Goal: Information Seeking & Learning: Find specific fact

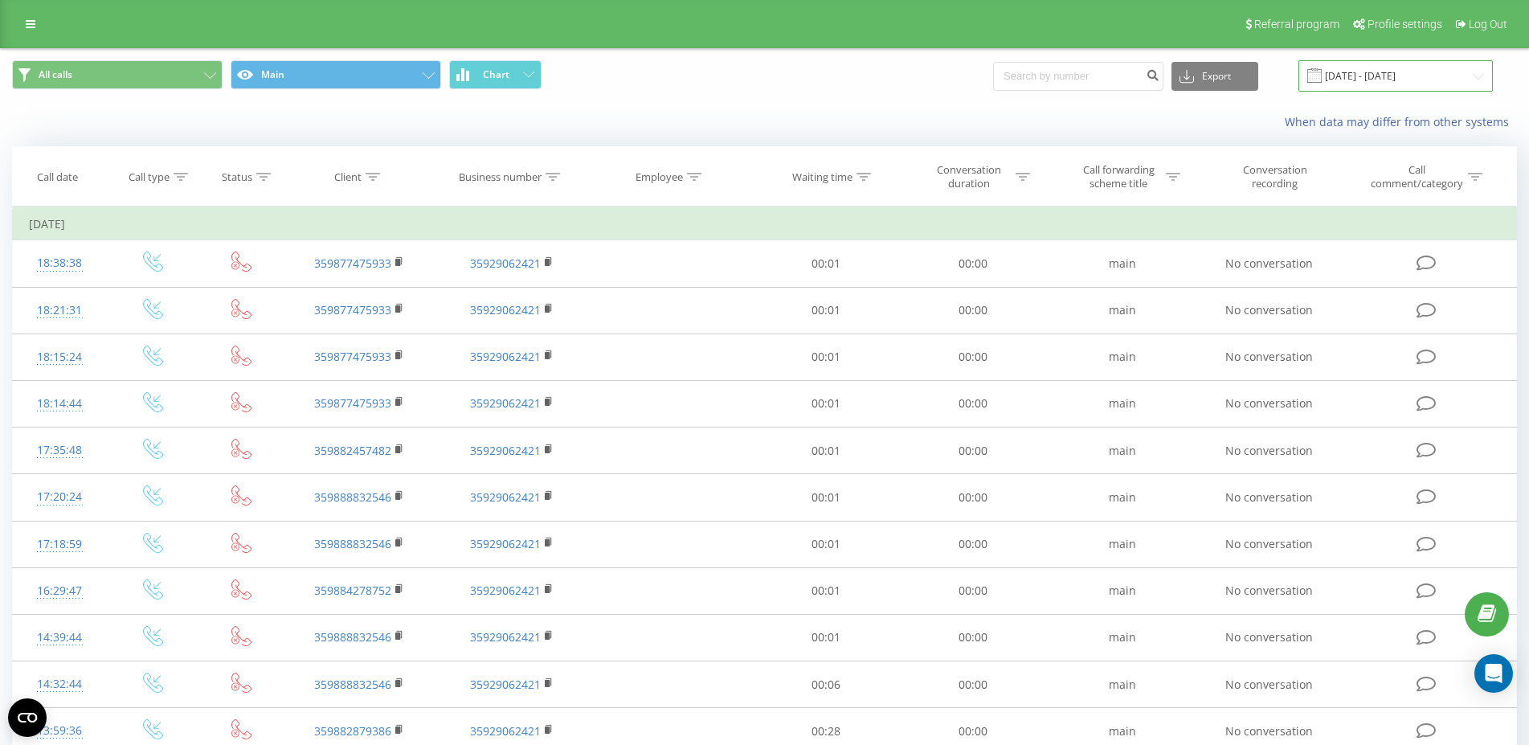
click at [1425, 76] on input "[DATE] - [DATE]" at bounding box center [1395, 75] width 194 height 31
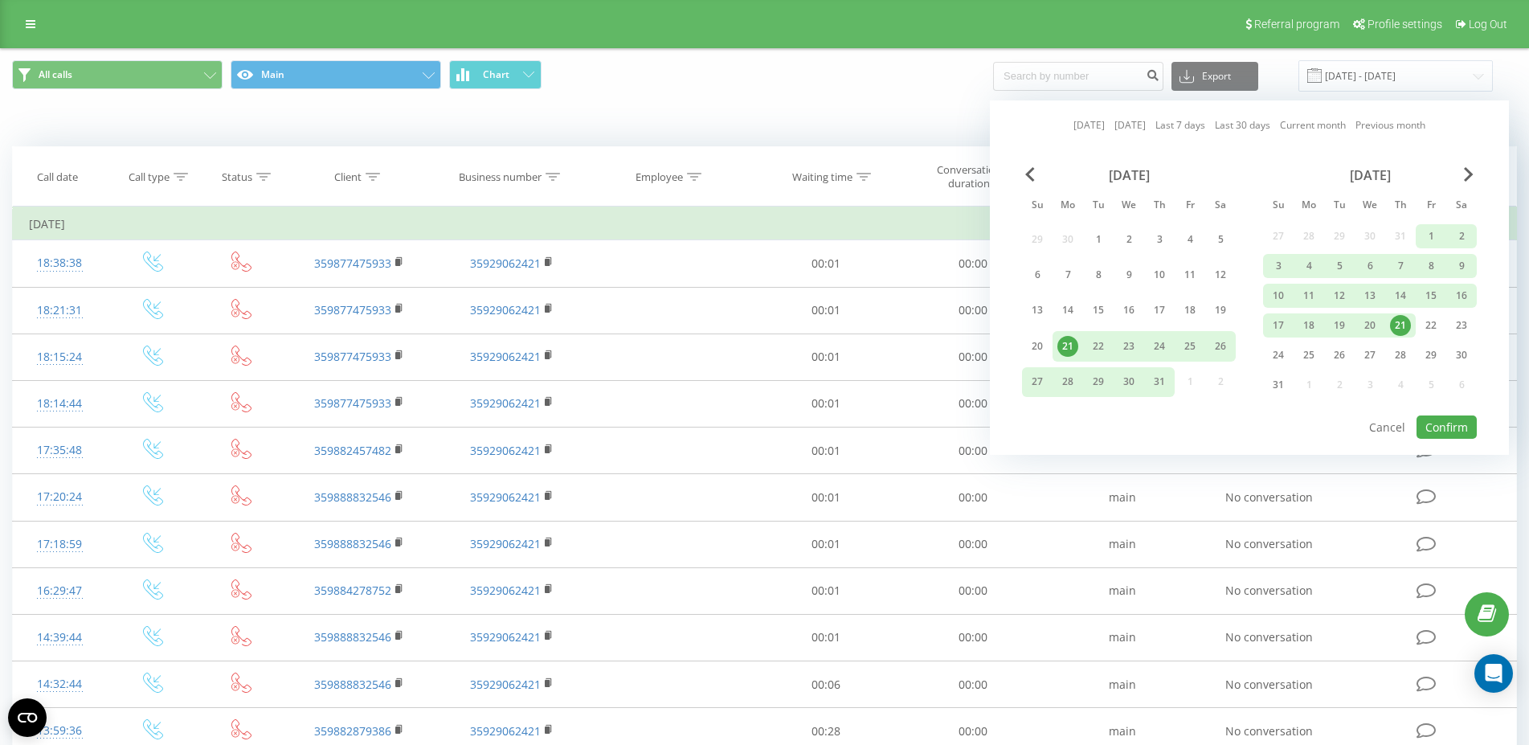
click at [1424, 233] on div "1" at bounding box center [1431, 236] width 21 height 21
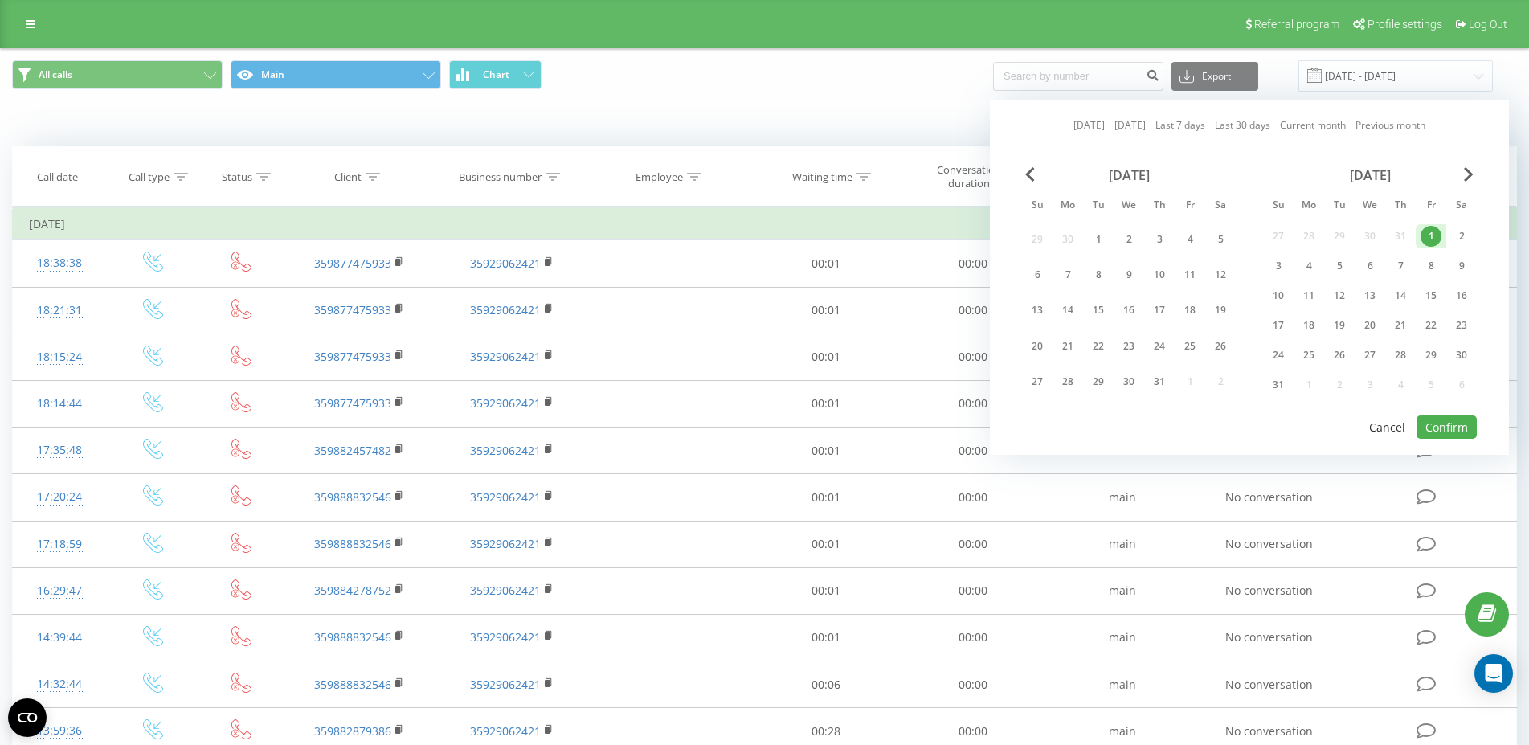
drag, startPoint x: 1287, startPoint y: 380, endPoint x: 1365, endPoint y: 423, distance: 89.2
click at [1287, 381] on div "31" at bounding box center [1278, 384] width 21 height 21
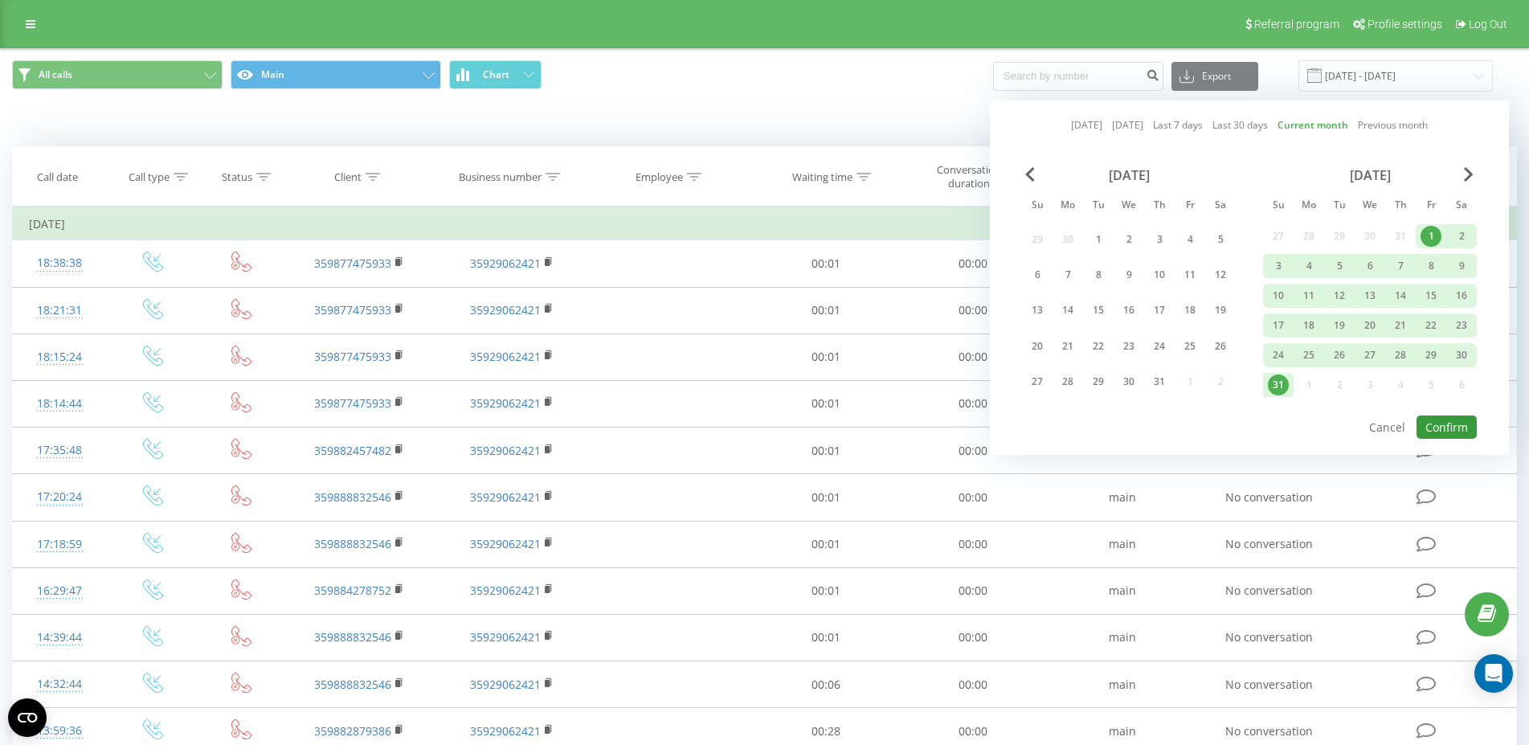
click at [1445, 424] on button "Confirm" at bounding box center [1447, 426] width 60 height 23
type input "01.08.2025 - 31.08.2025"
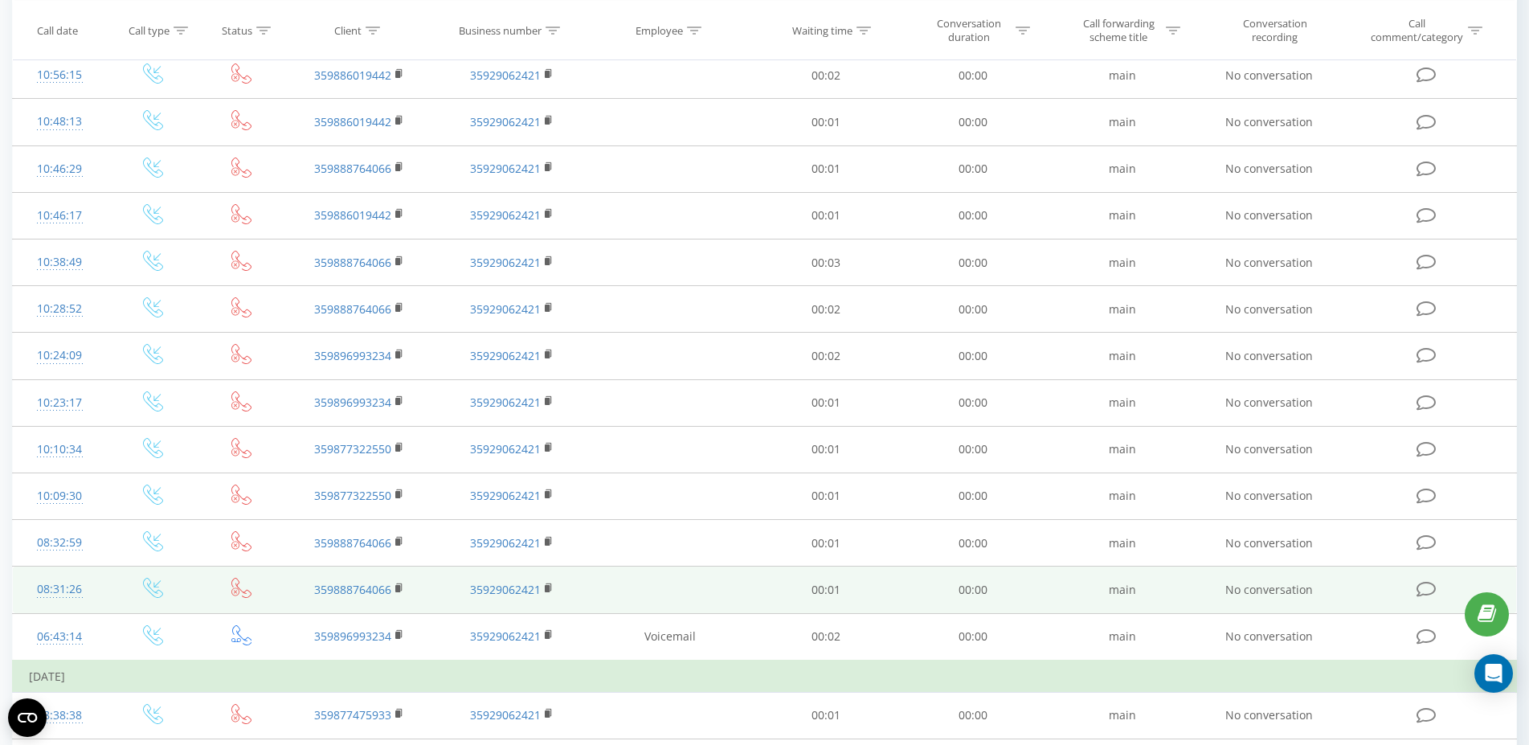
scroll to position [164, 0]
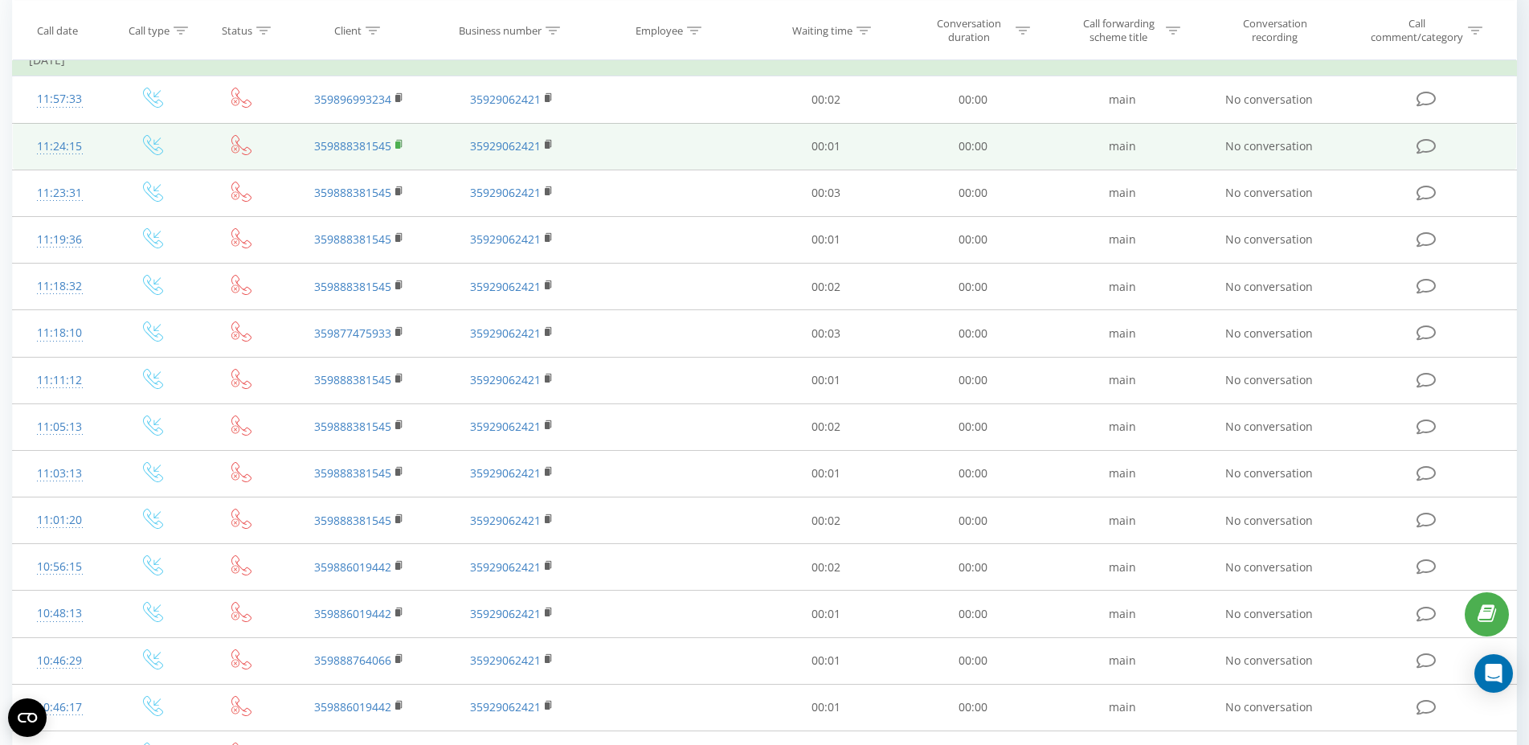
click at [400, 143] on icon at bounding box center [399, 144] width 9 height 11
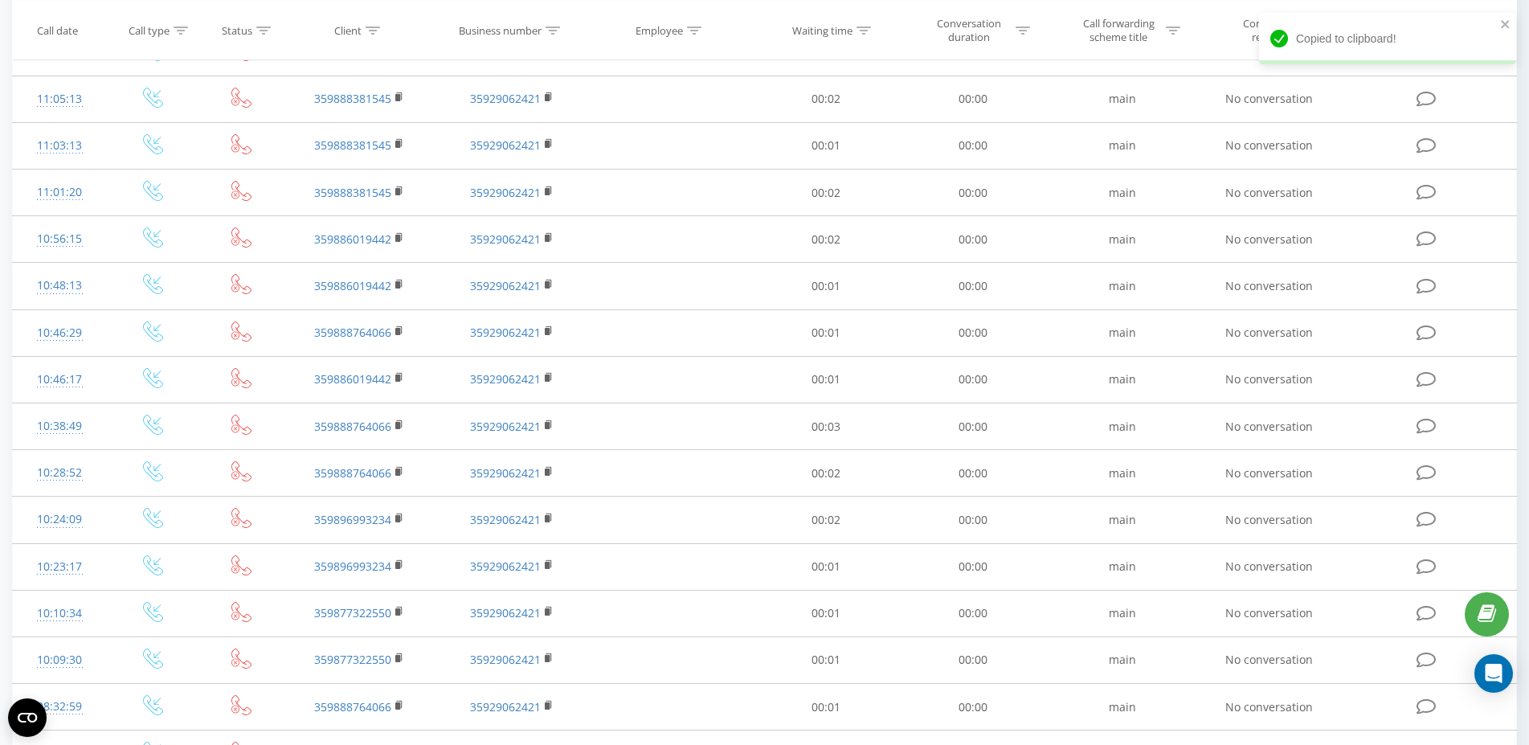
scroll to position [758, 0]
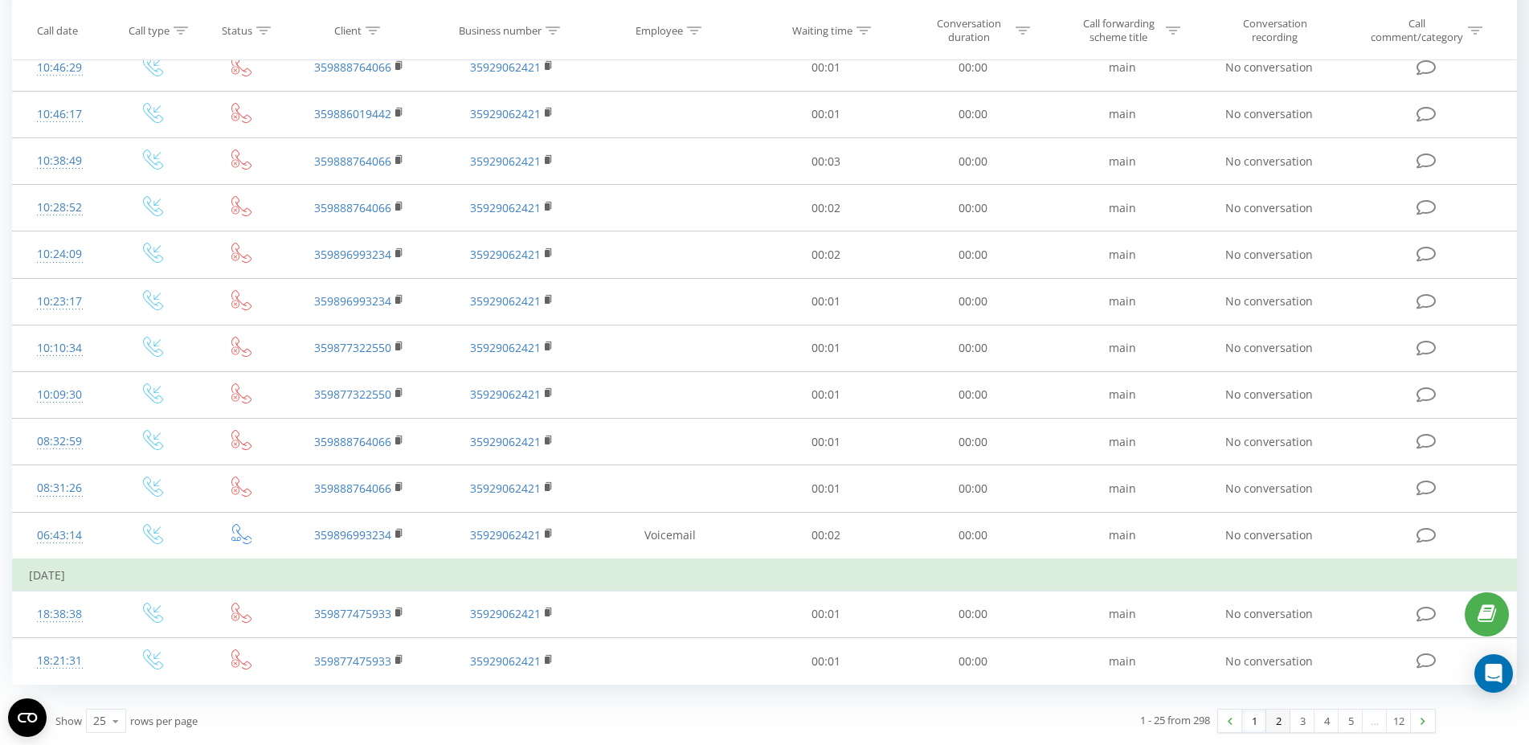
click at [1278, 729] on link "2" at bounding box center [1278, 720] width 24 height 22
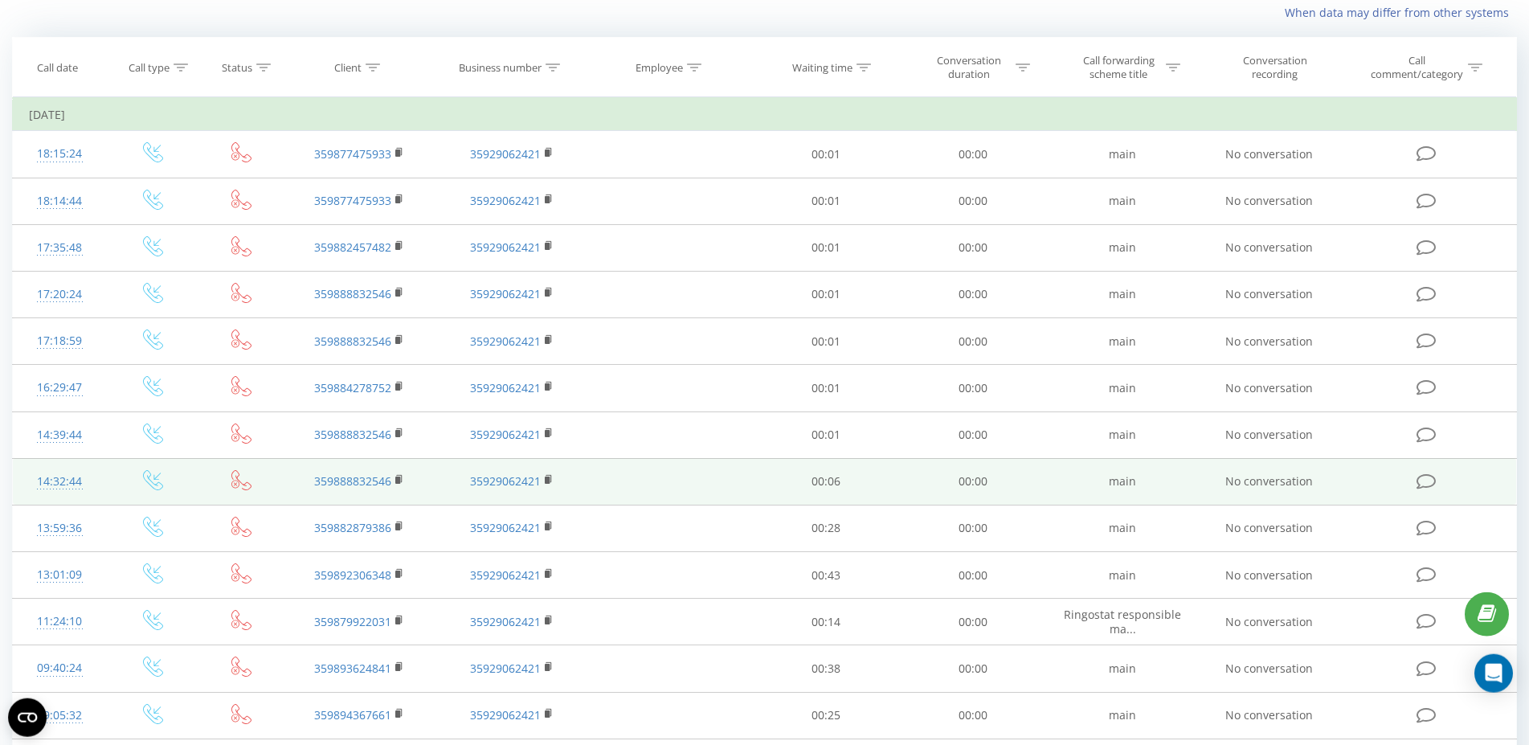
scroll to position [108, 0]
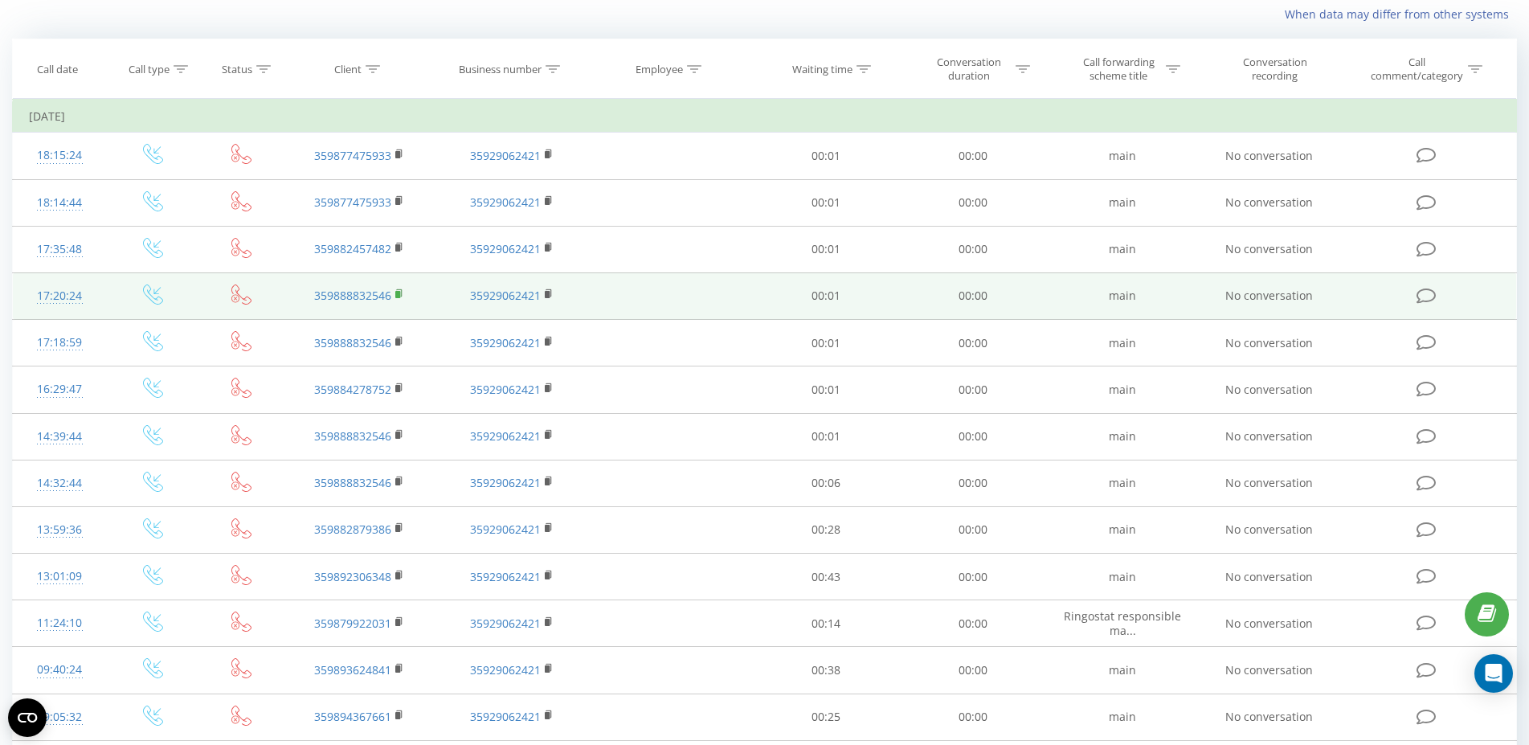
click at [402, 296] on icon at bounding box center [399, 292] width 6 height 7
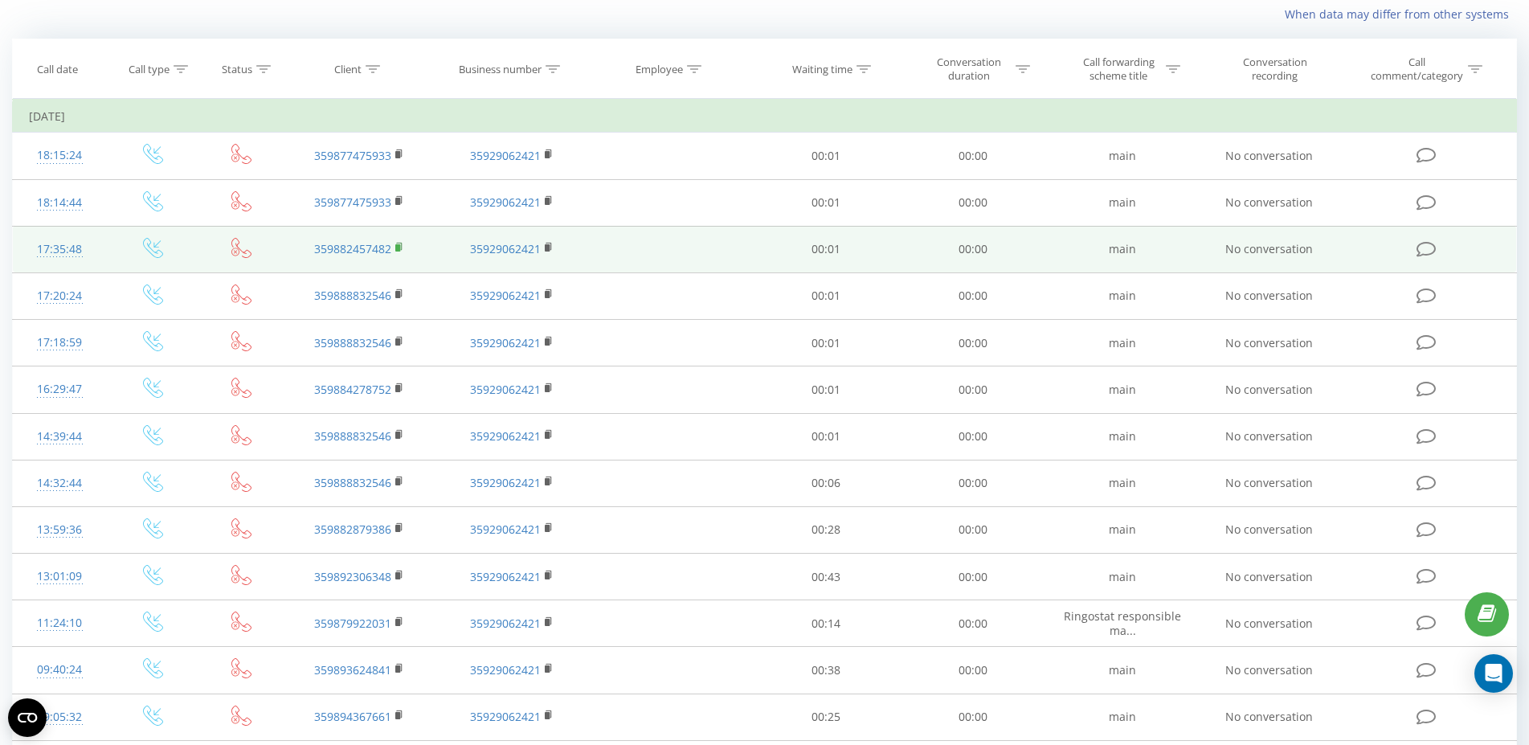
click at [401, 247] on icon at bounding box center [399, 247] width 9 height 11
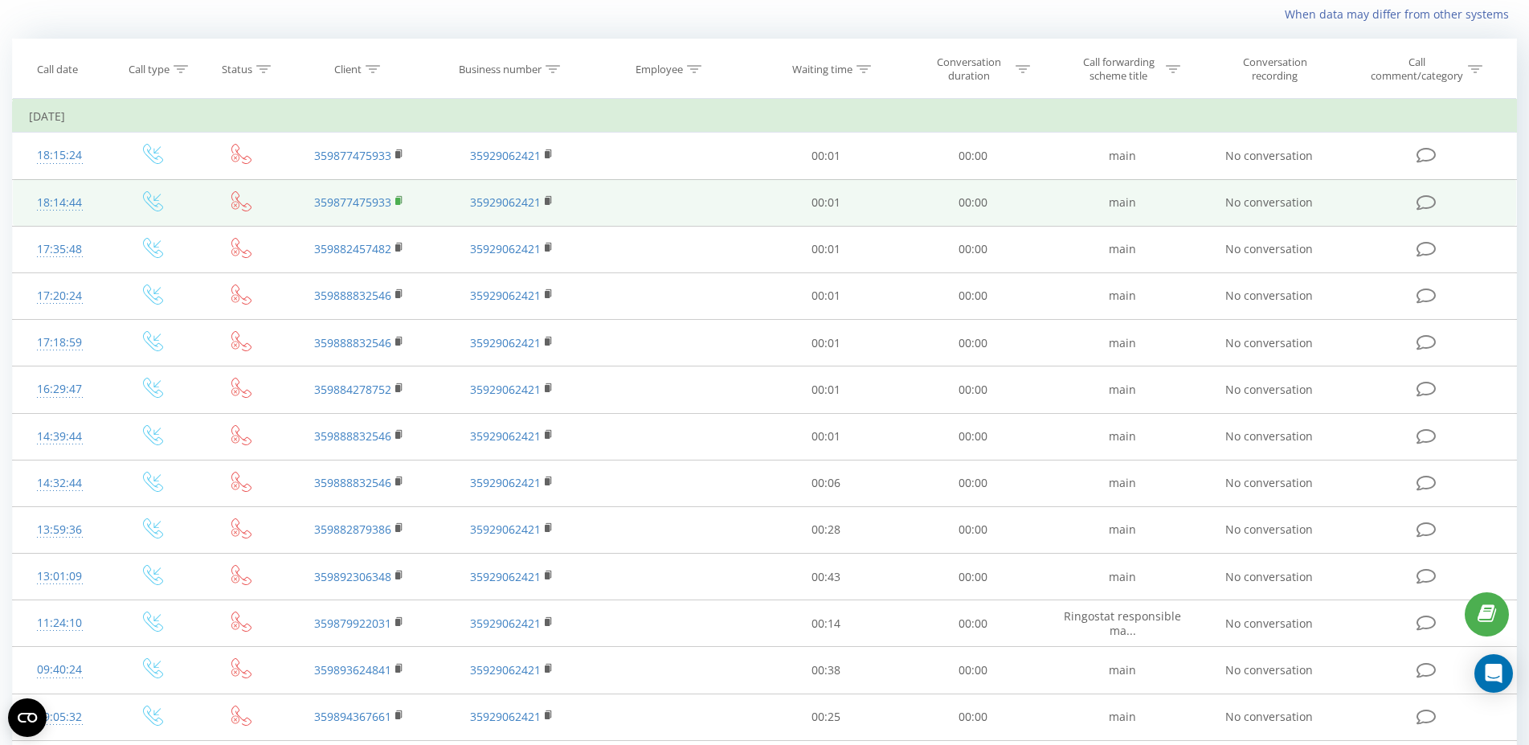
click at [398, 202] on rect at bounding box center [397, 201] width 5 height 7
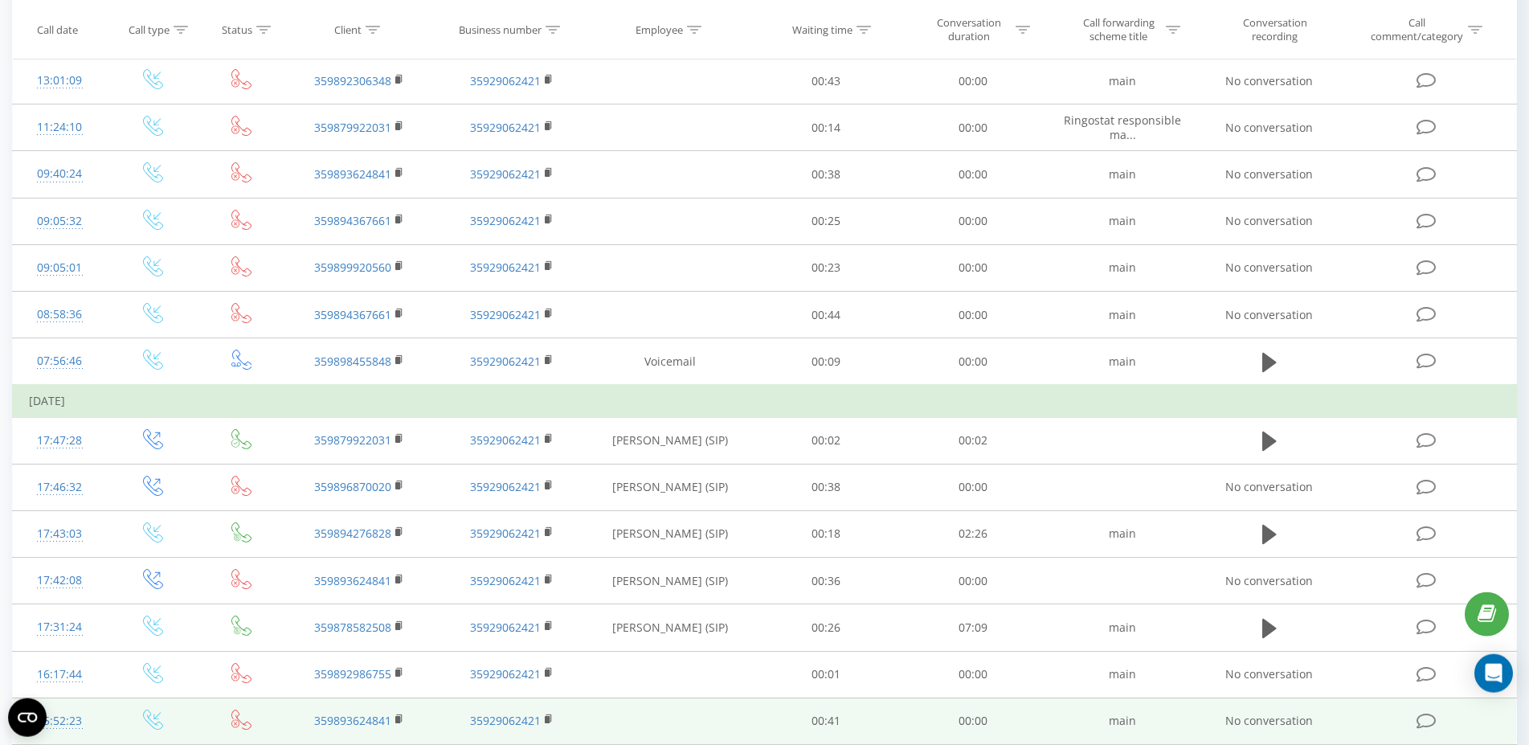
scroll to position [758, 0]
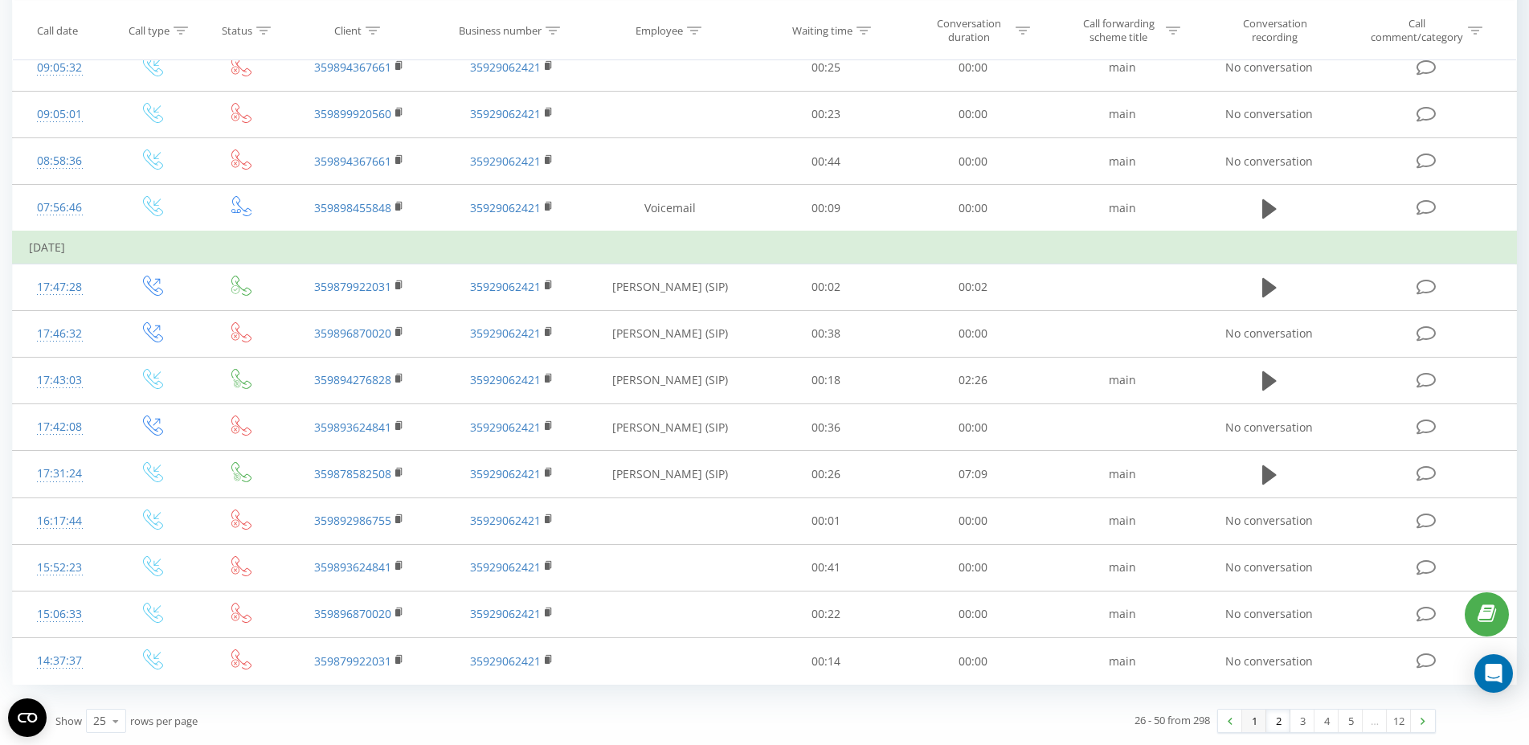
click at [1252, 721] on link "1" at bounding box center [1254, 720] width 24 height 22
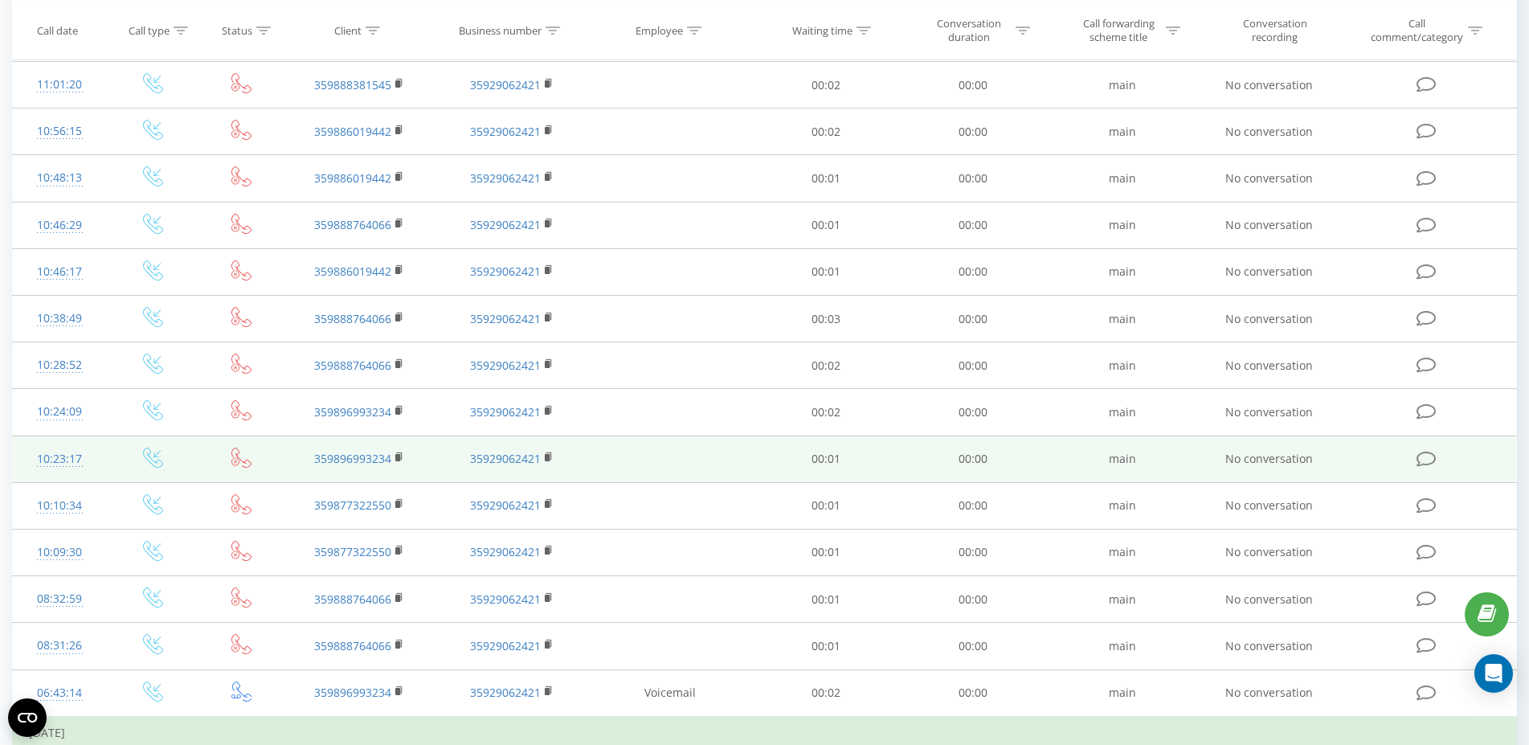
scroll to position [758, 0]
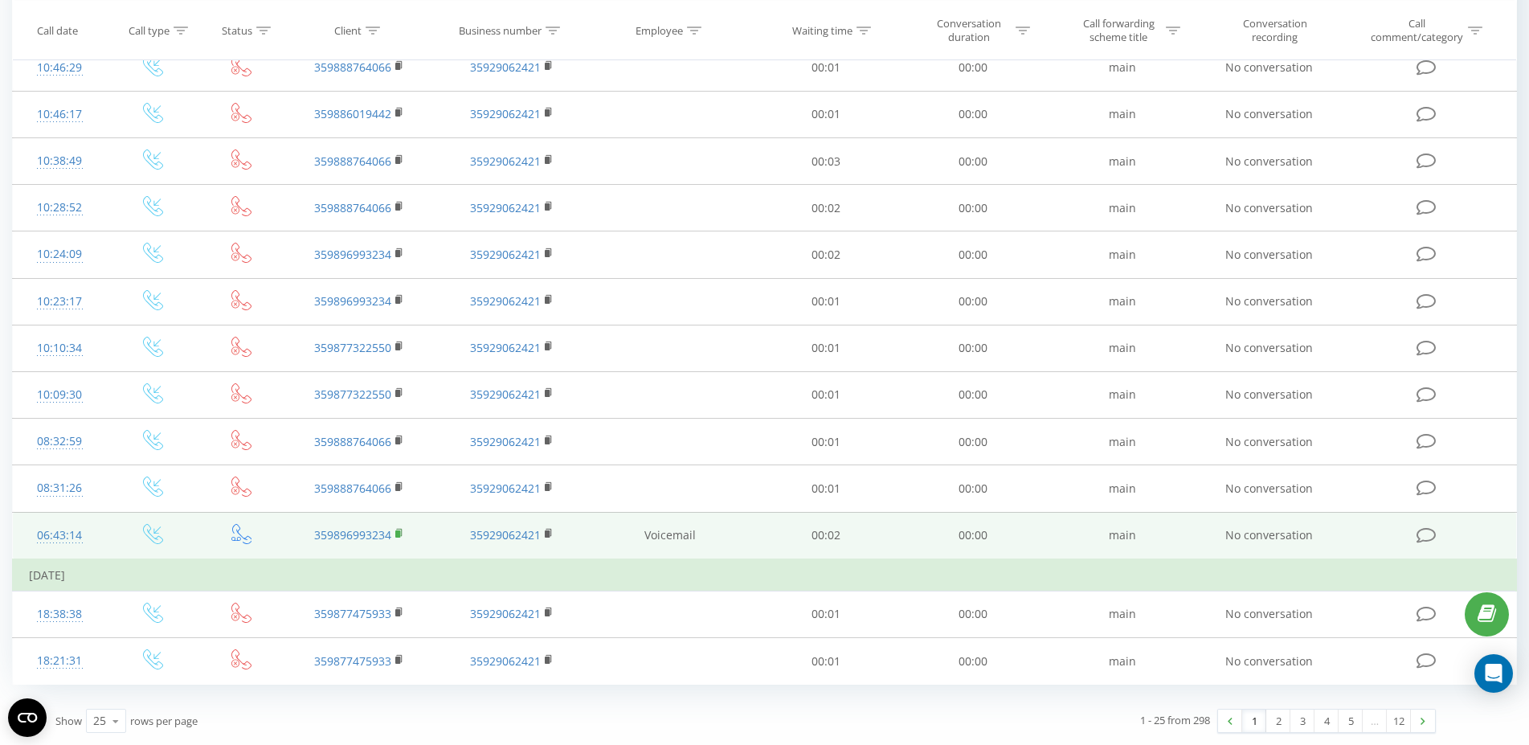
click at [399, 533] on rect at bounding box center [397, 533] width 5 height 7
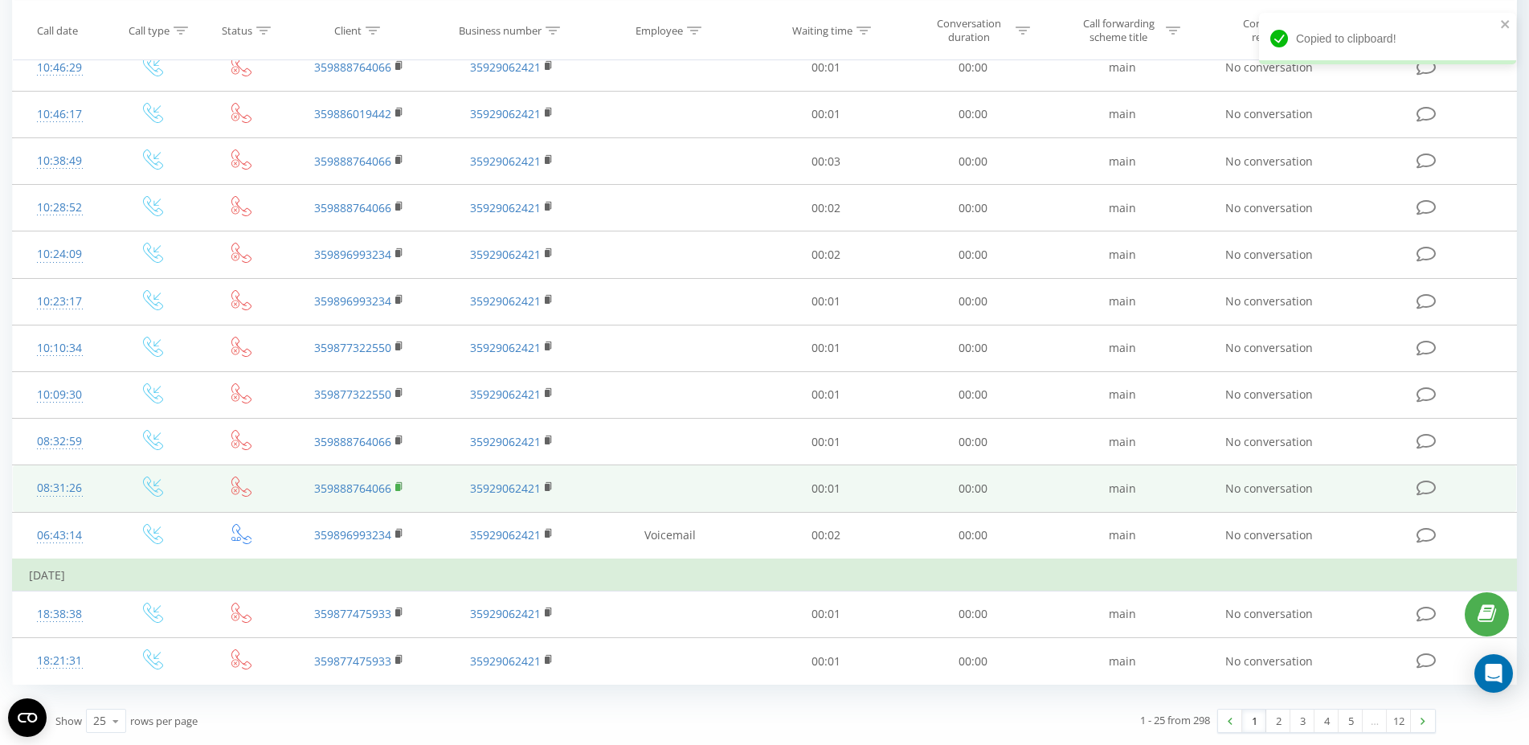
click at [402, 484] on icon at bounding box center [399, 485] width 6 height 7
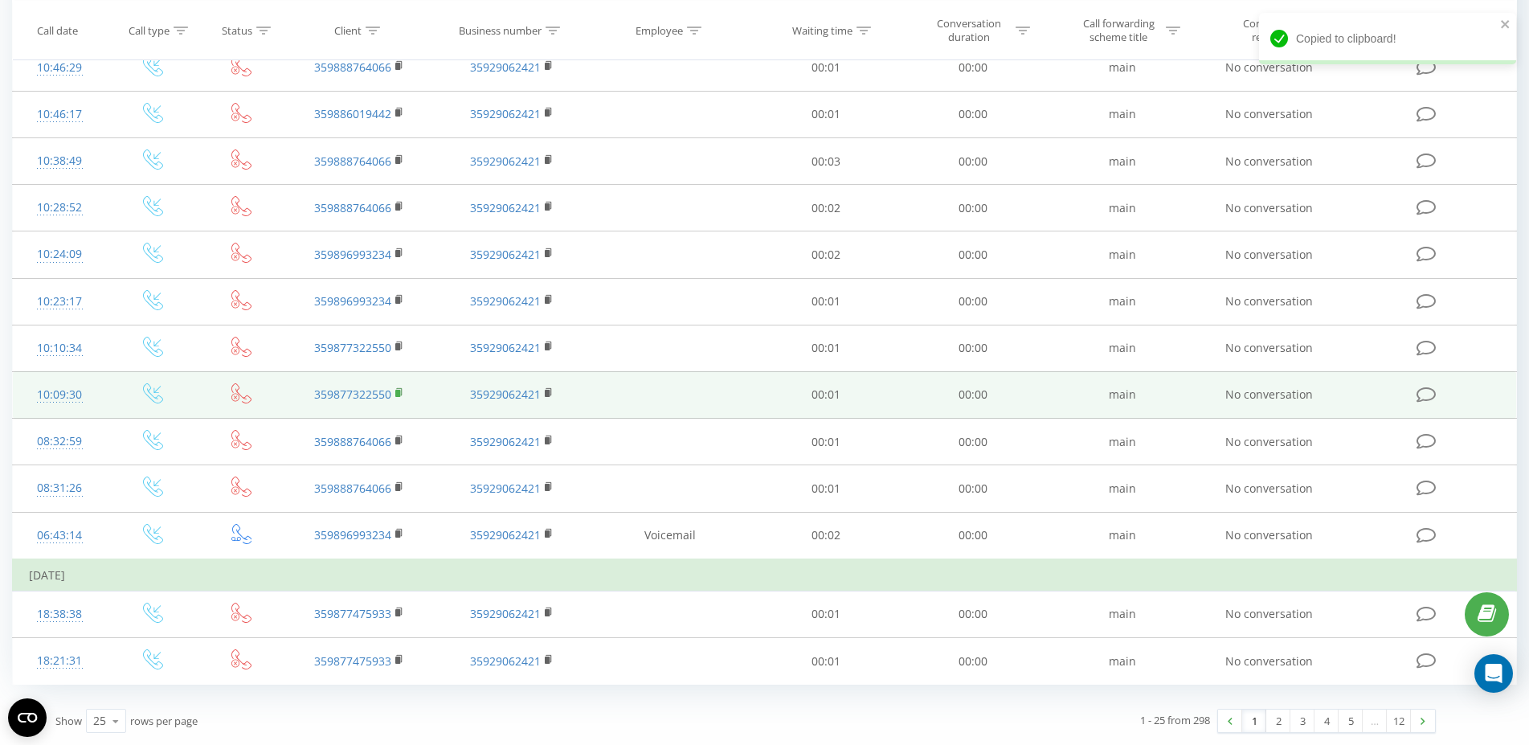
click at [399, 392] on rect at bounding box center [397, 393] width 5 height 7
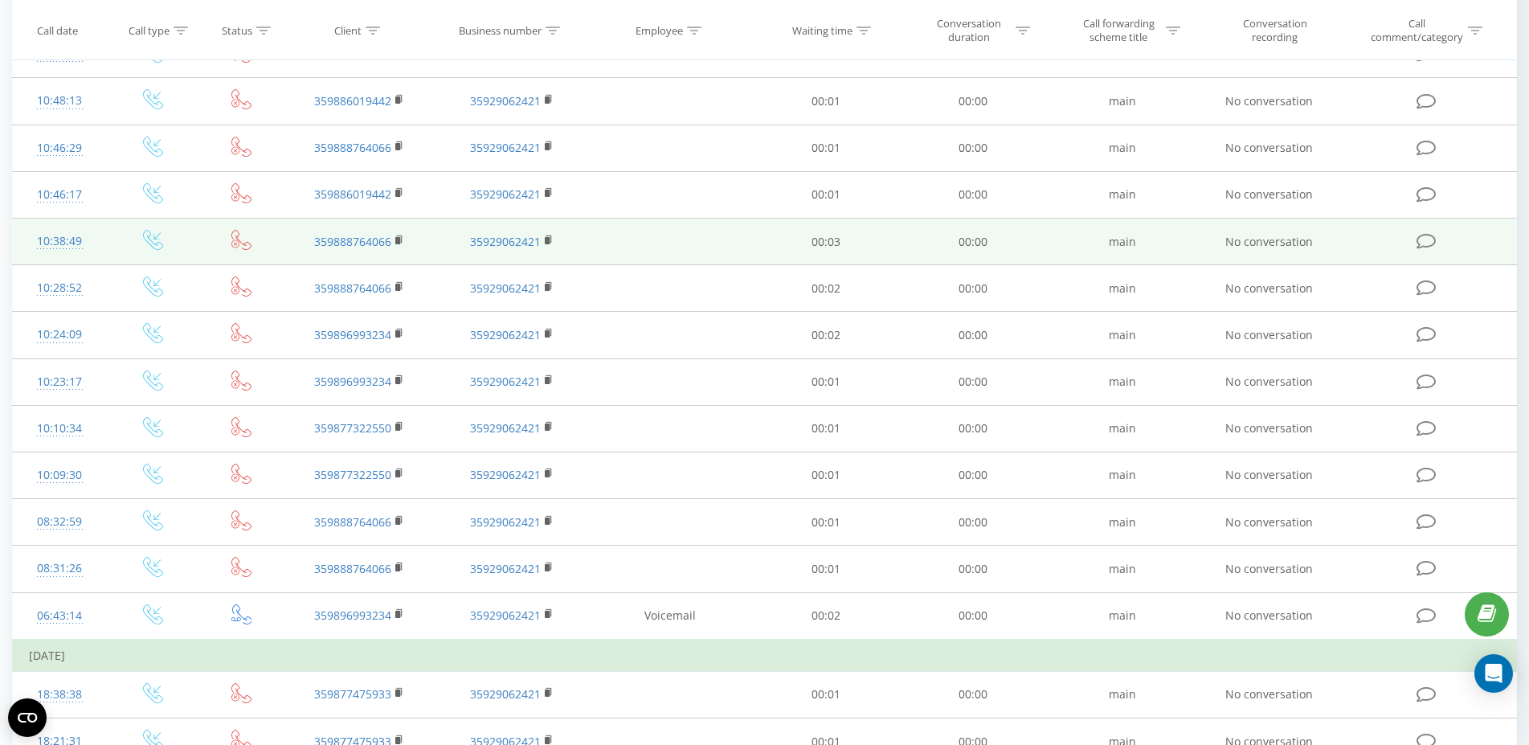
scroll to position [595, 0]
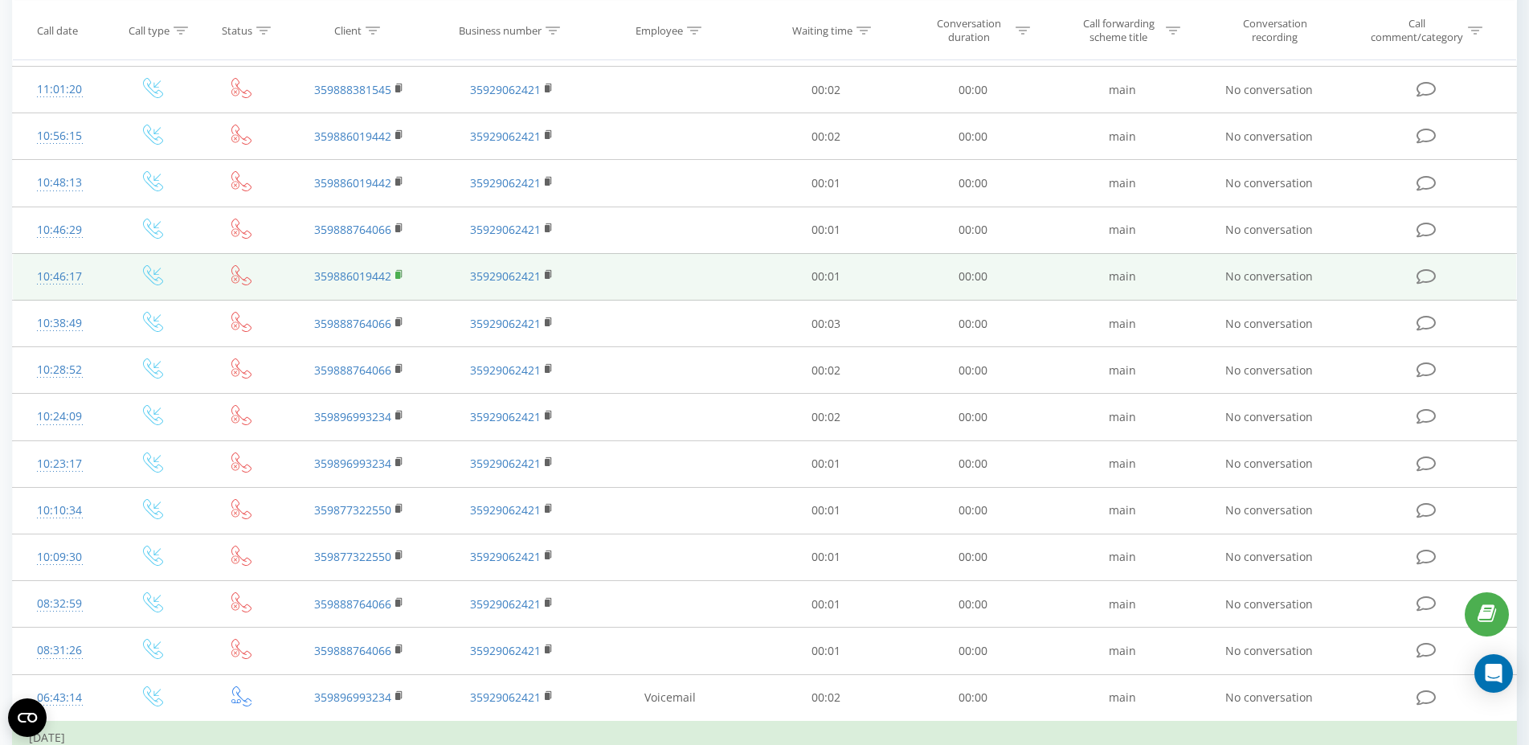
click at [401, 276] on icon at bounding box center [399, 274] width 9 height 11
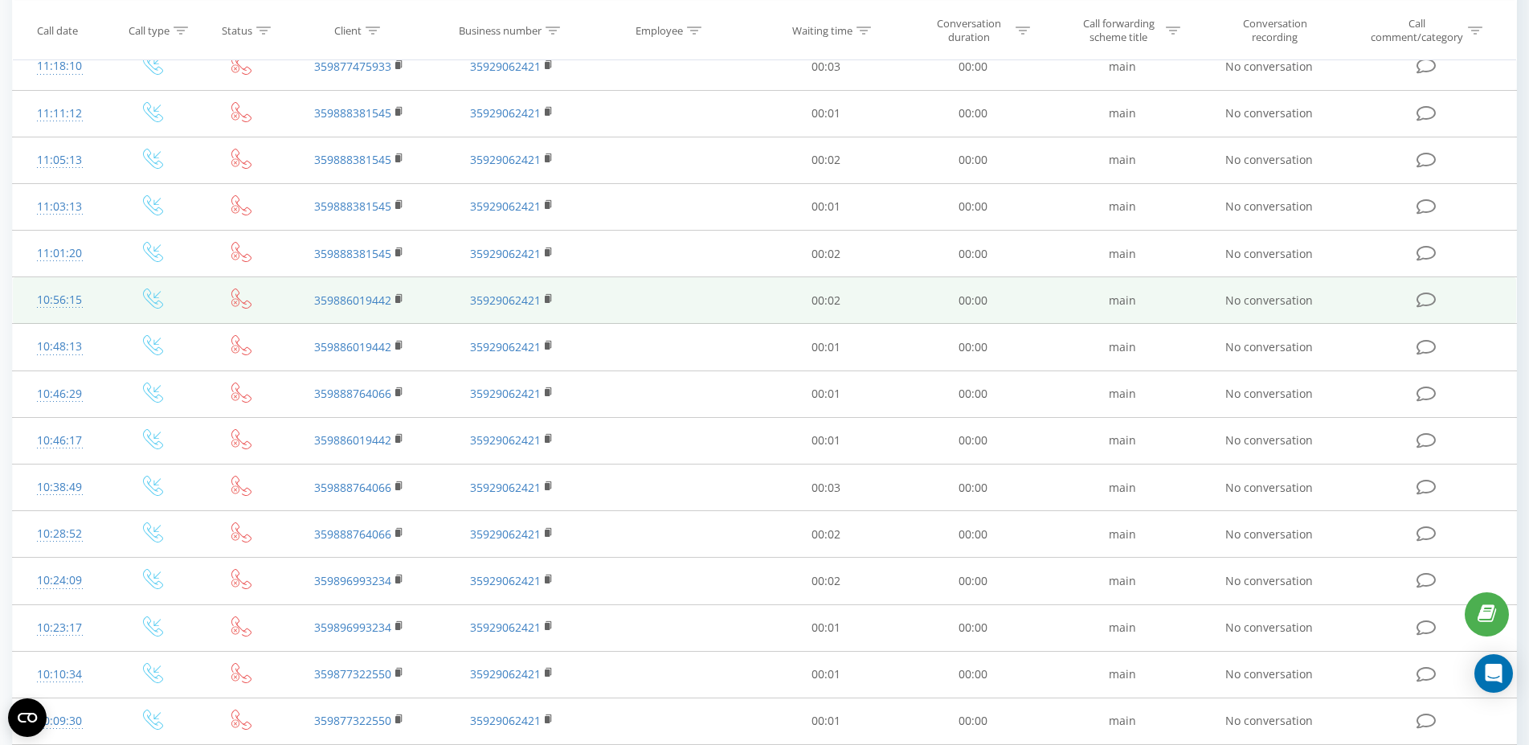
scroll to position [349, 0]
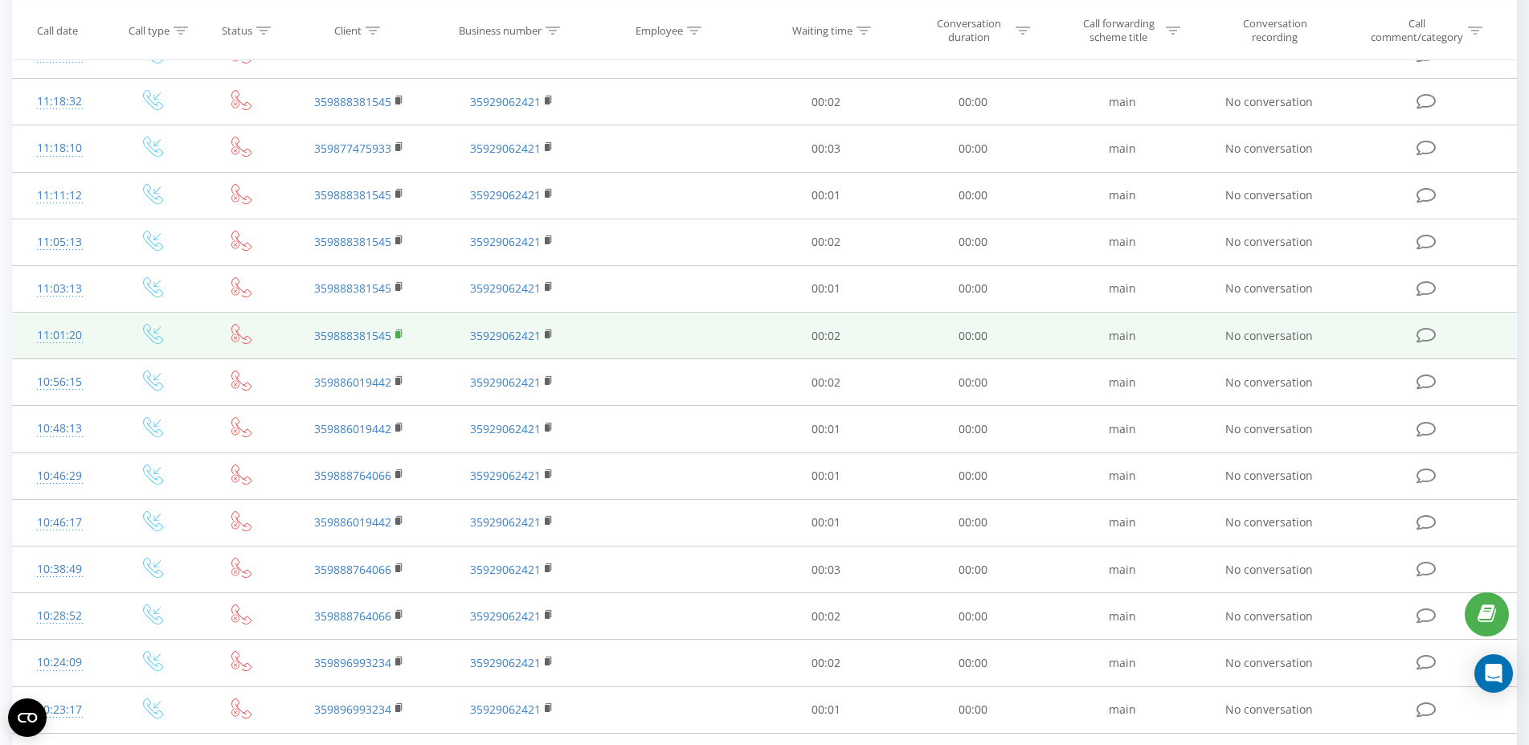
click at [400, 336] on rect at bounding box center [397, 334] width 5 height 7
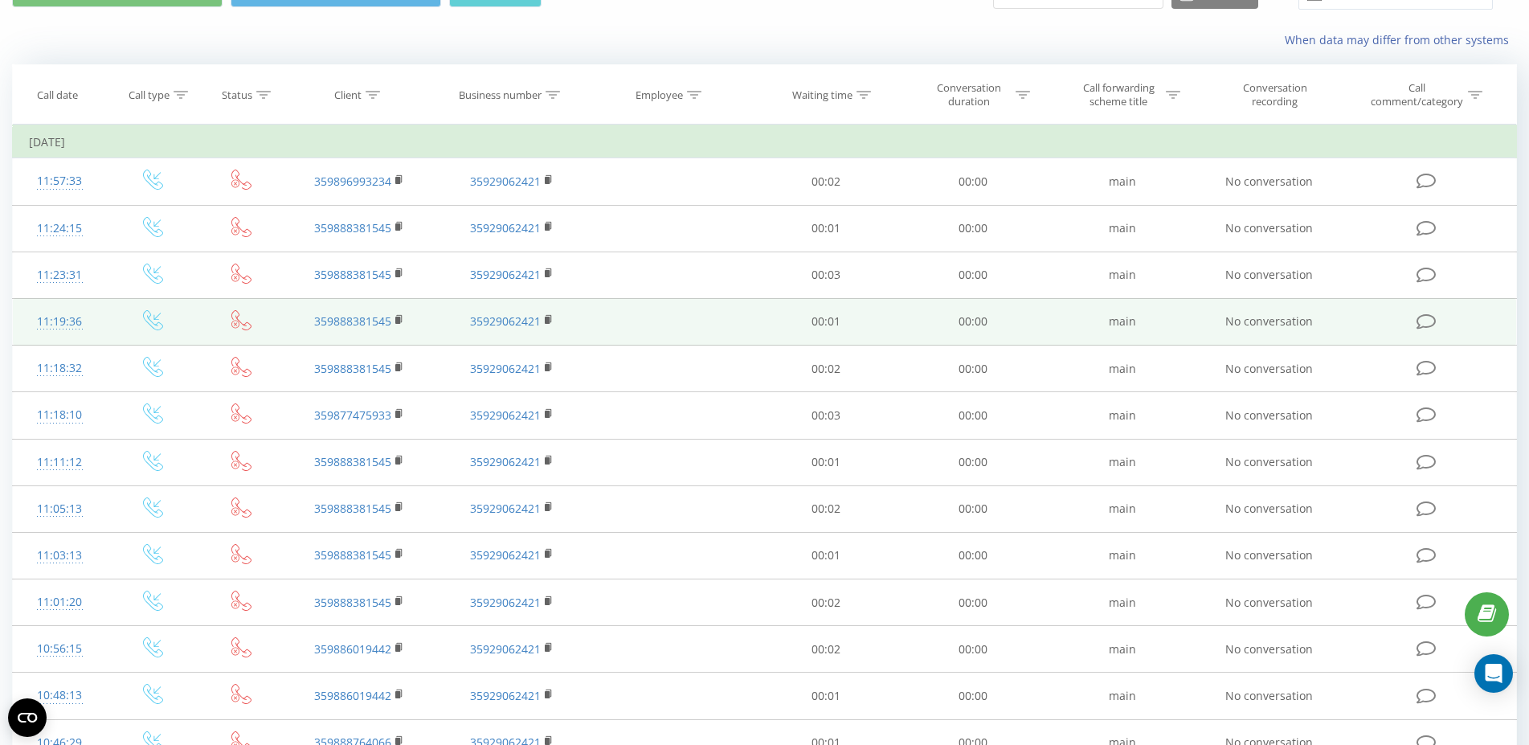
scroll to position [0, 0]
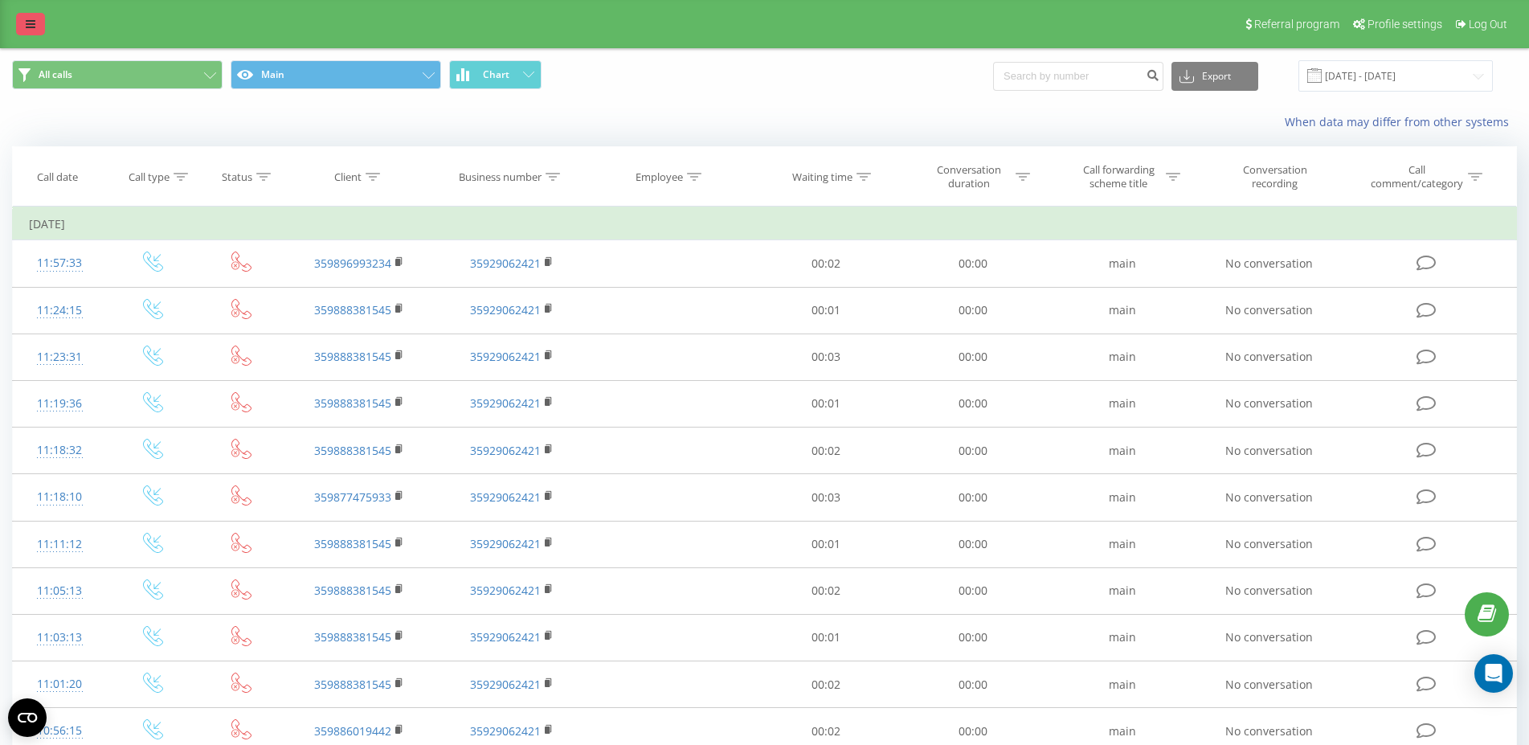
click at [32, 20] on icon at bounding box center [31, 23] width 10 height 11
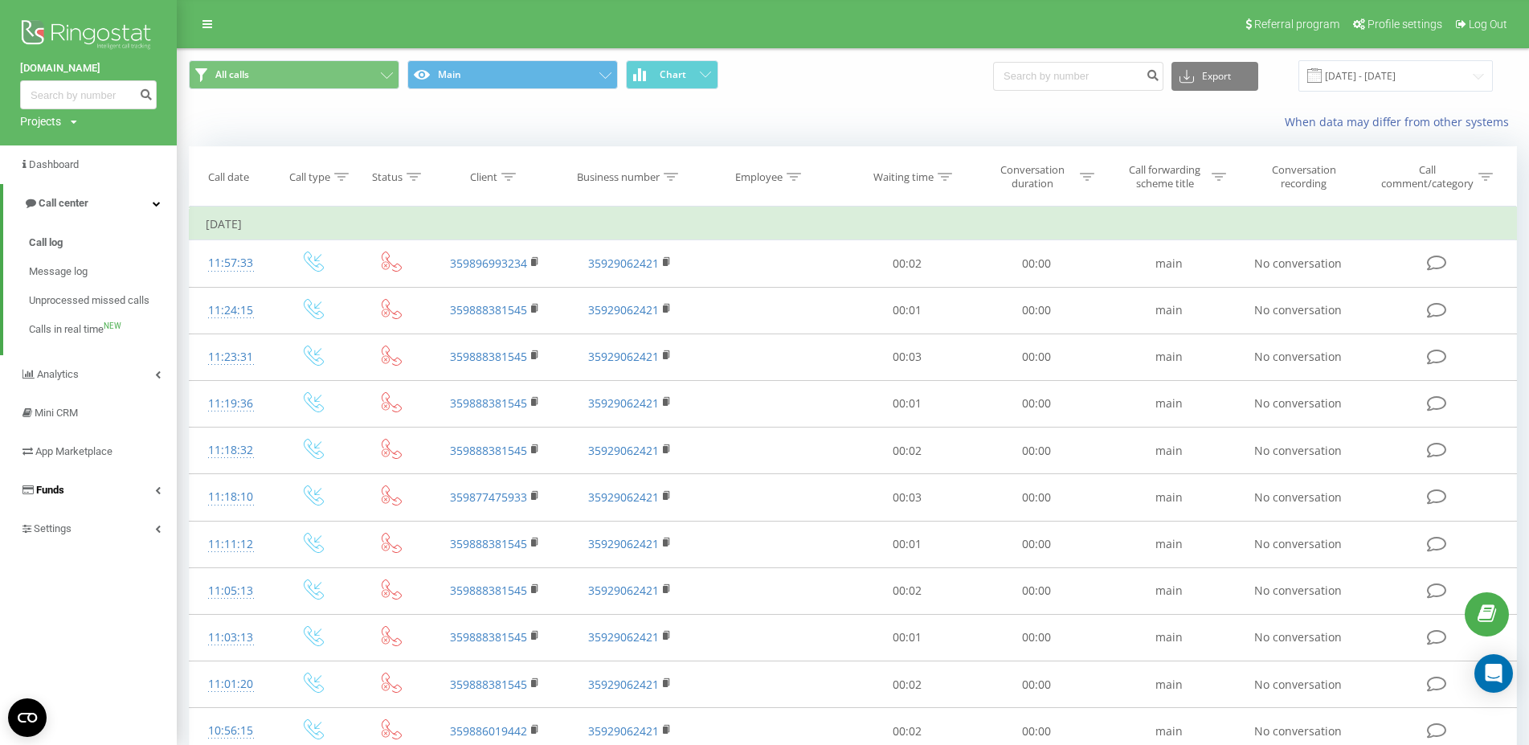
click at [63, 493] on span "Funds" at bounding box center [50, 490] width 28 height 12
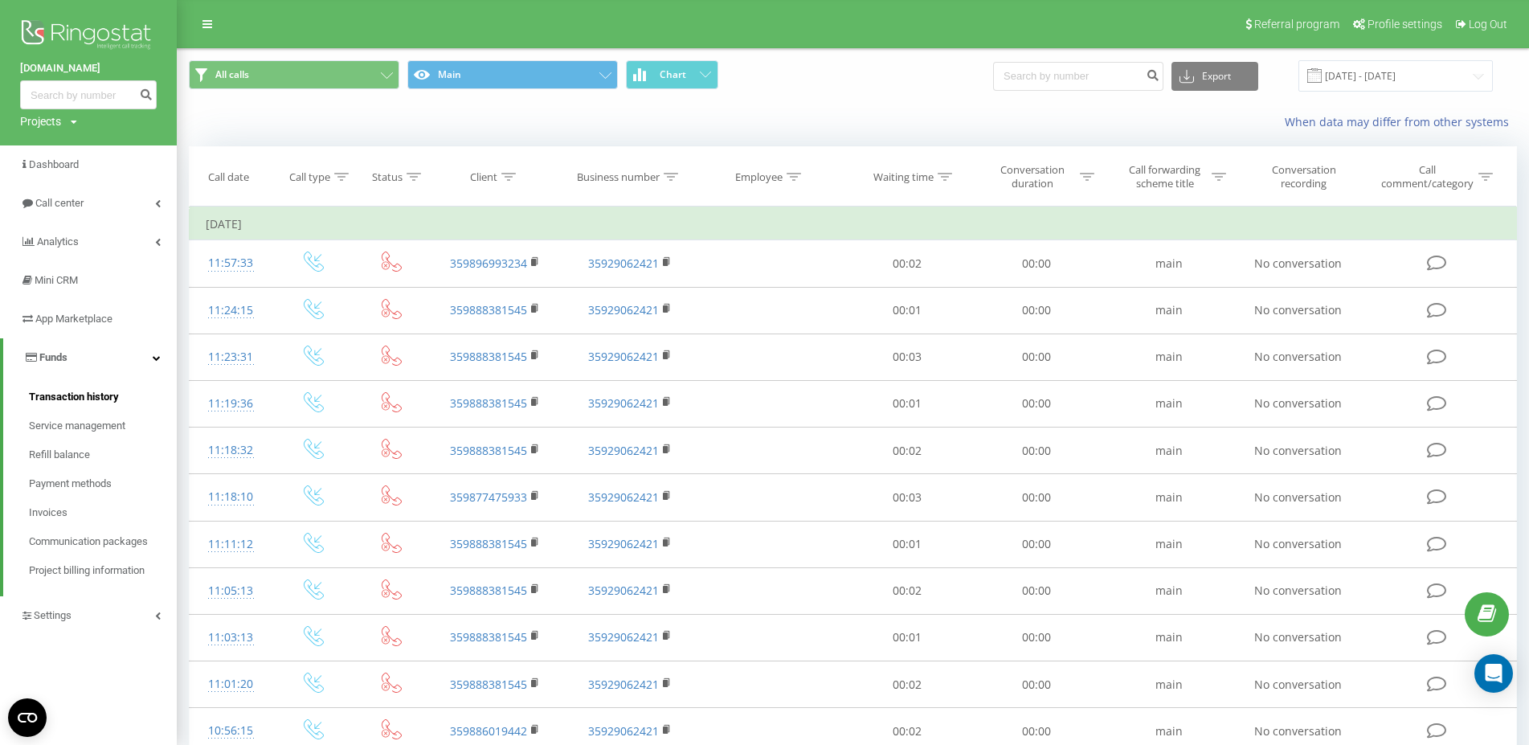
click at [51, 396] on span "Transaction history" at bounding box center [74, 397] width 90 height 16
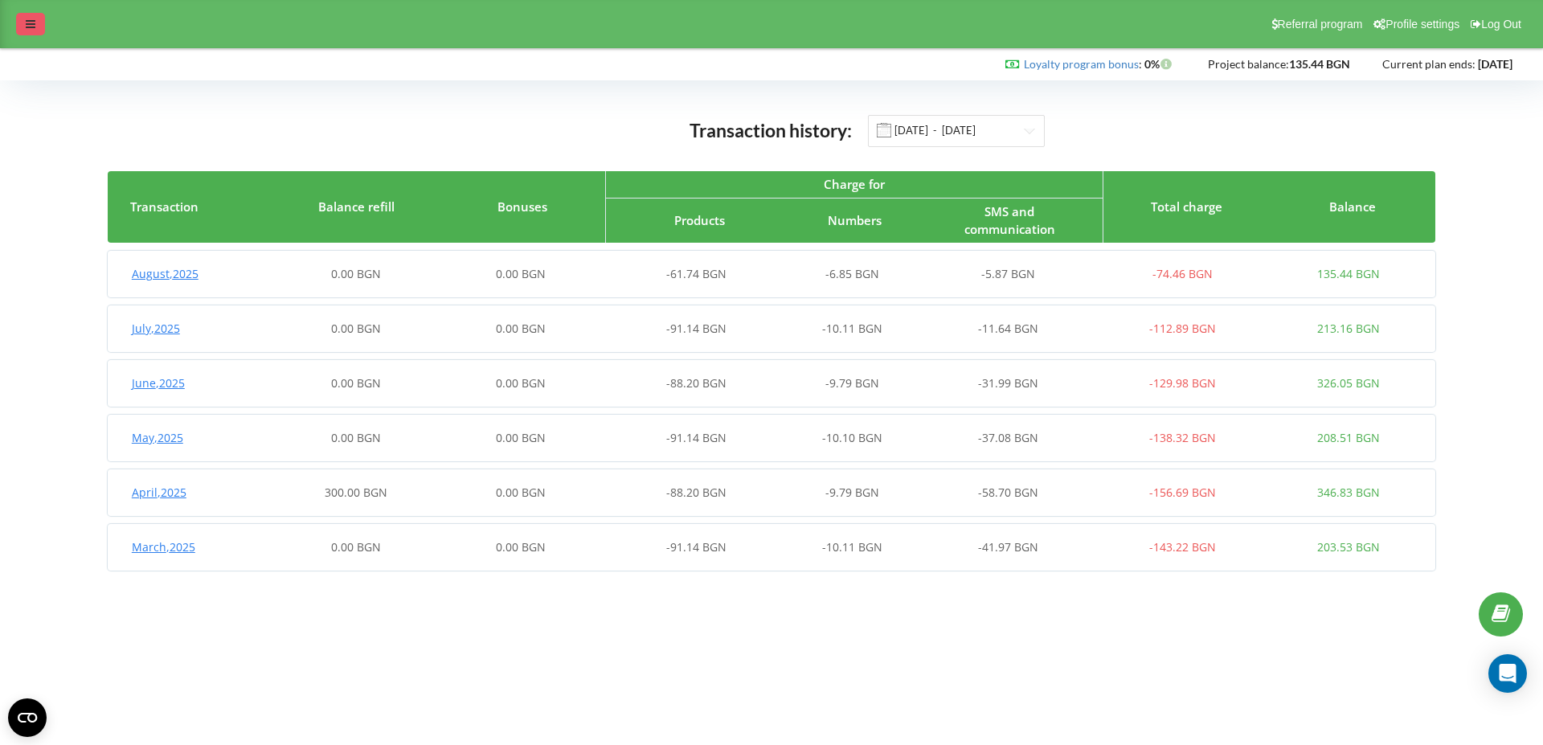
click at [31, 26] on icon at bounding box center [31, 23] width 10 height 11
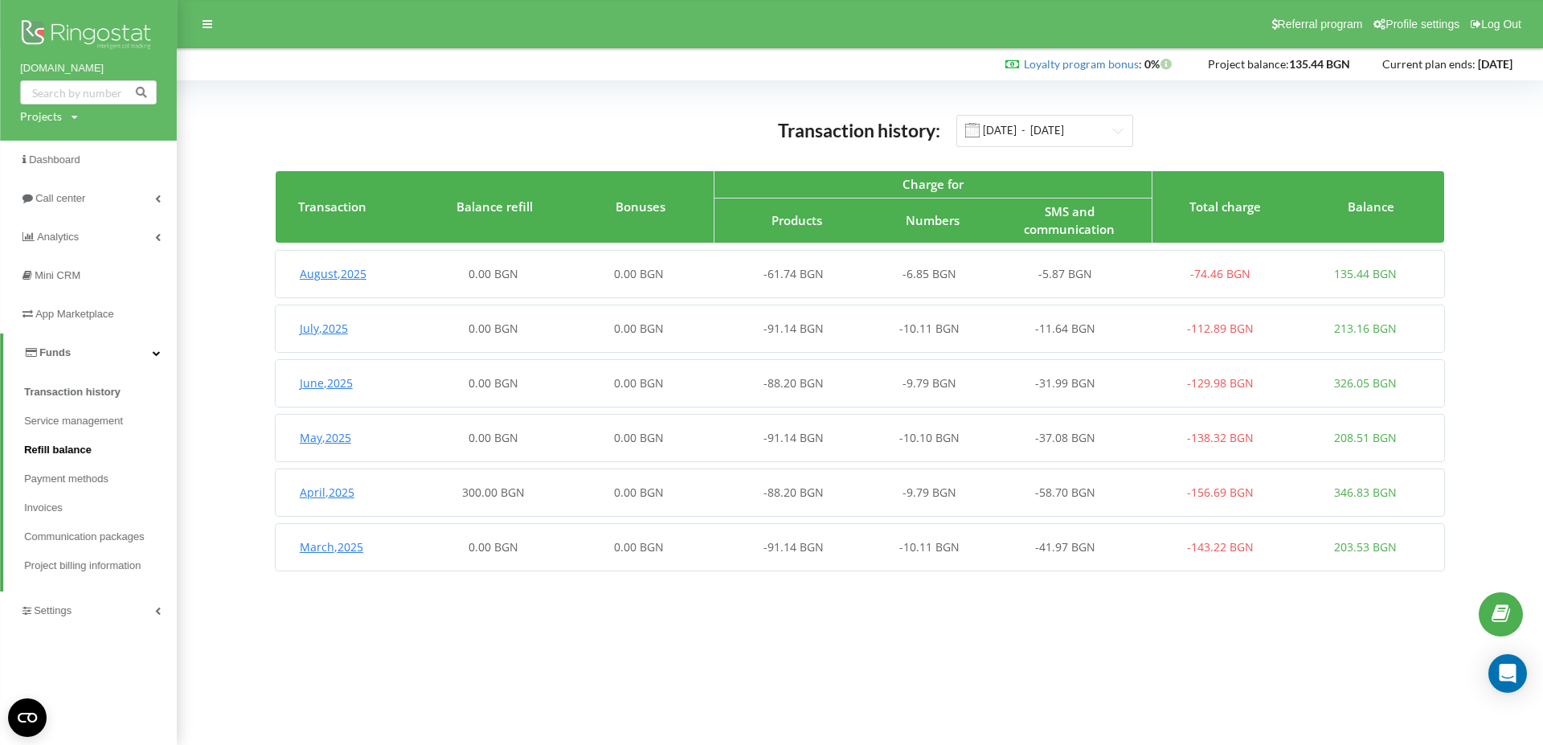
click at [59, 447] on span "Refill balance" at bounding box center [57, 450] width 67 height 16
click at [57, 35] on img at bounding box center [88, 36] width 137 height 40
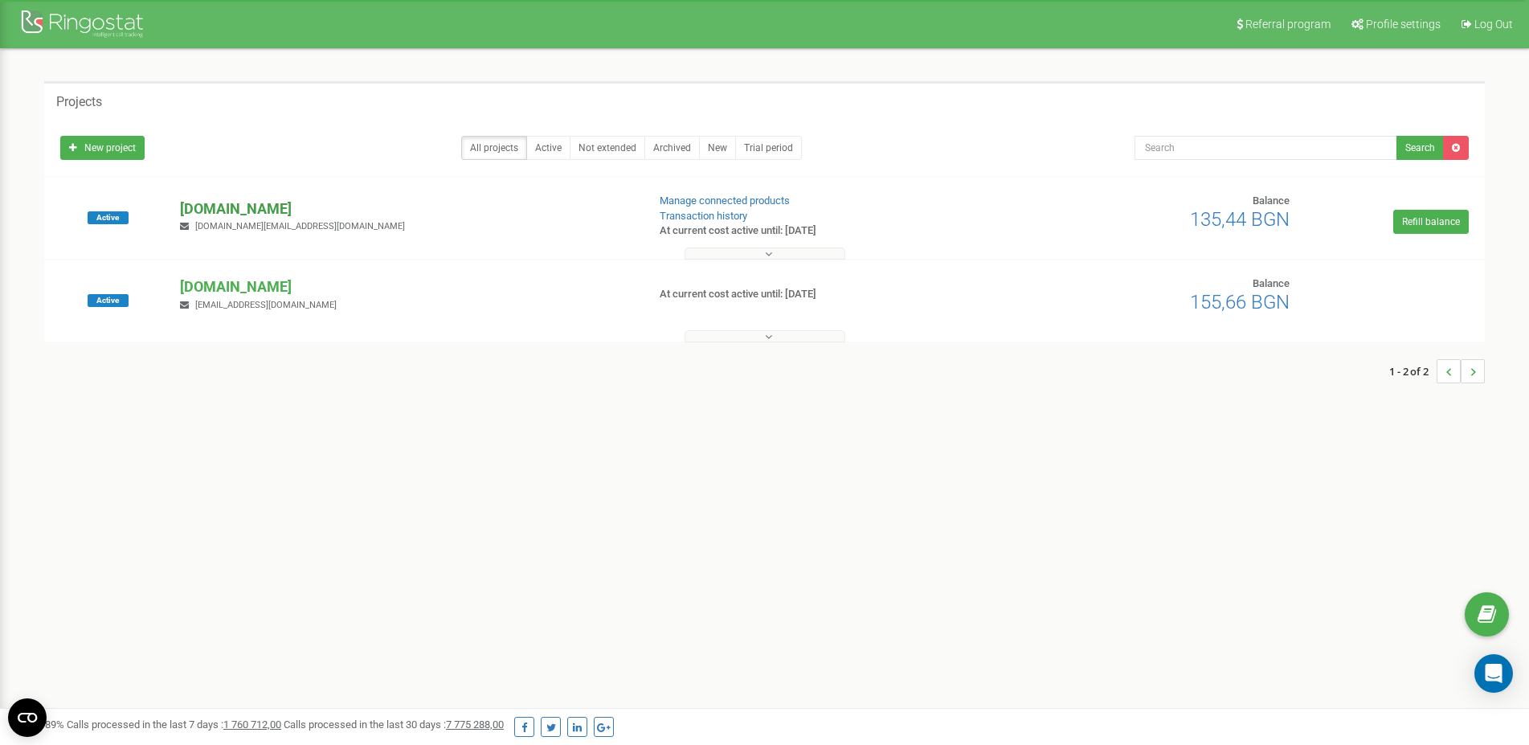
click at [240, 209] on p "[DOMAIN_NAME]" at bounding box center [406, 208] width 453 height 21
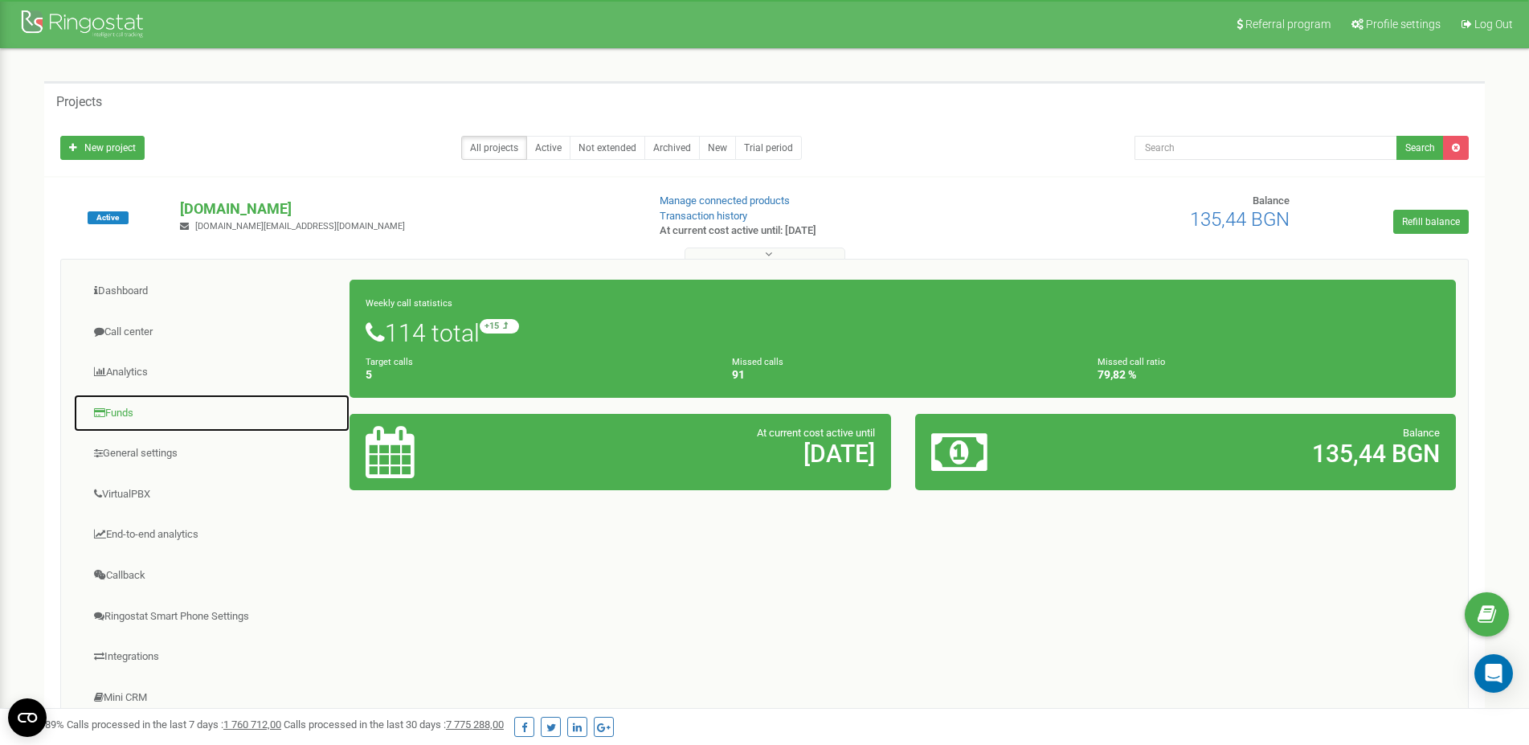
click at [129, 415] on link "Funds" at bounding box center [211, 413] width 277 height 39
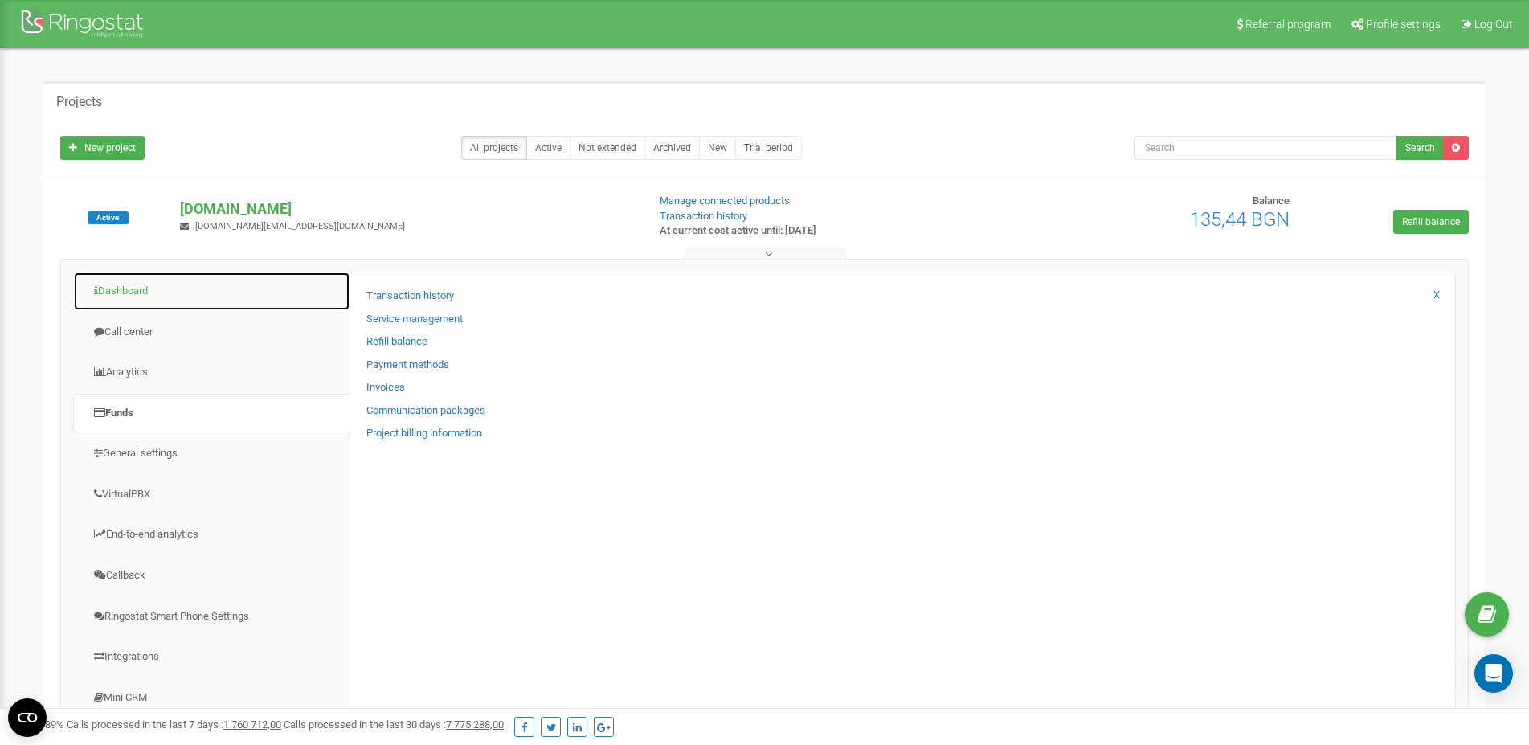
click at [124, 295] on link "Dashboard" at bounding box center [211, 291] width 277 height 39
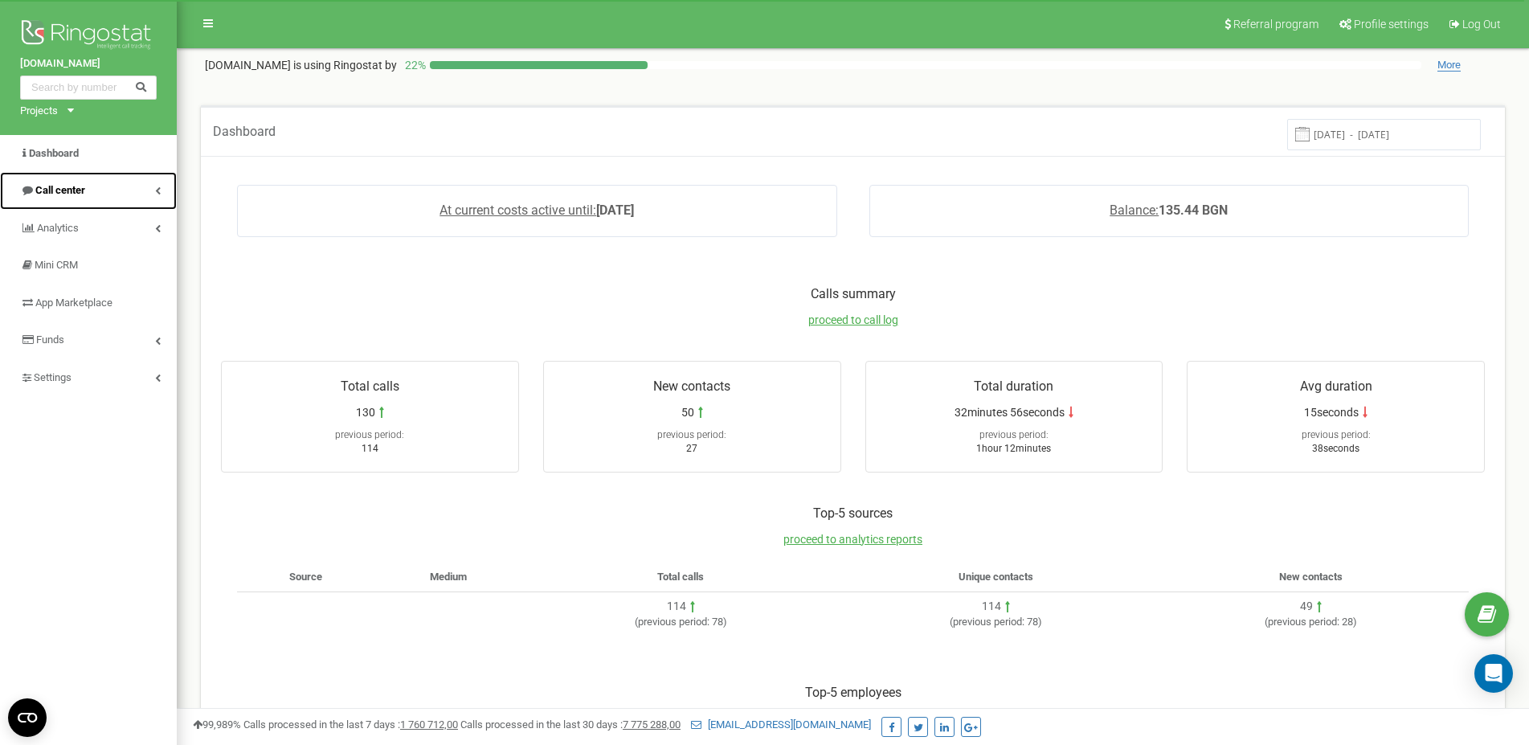
click at [79, 190] on span "Call center" at bounding box center [60, 190] width 50 height 12
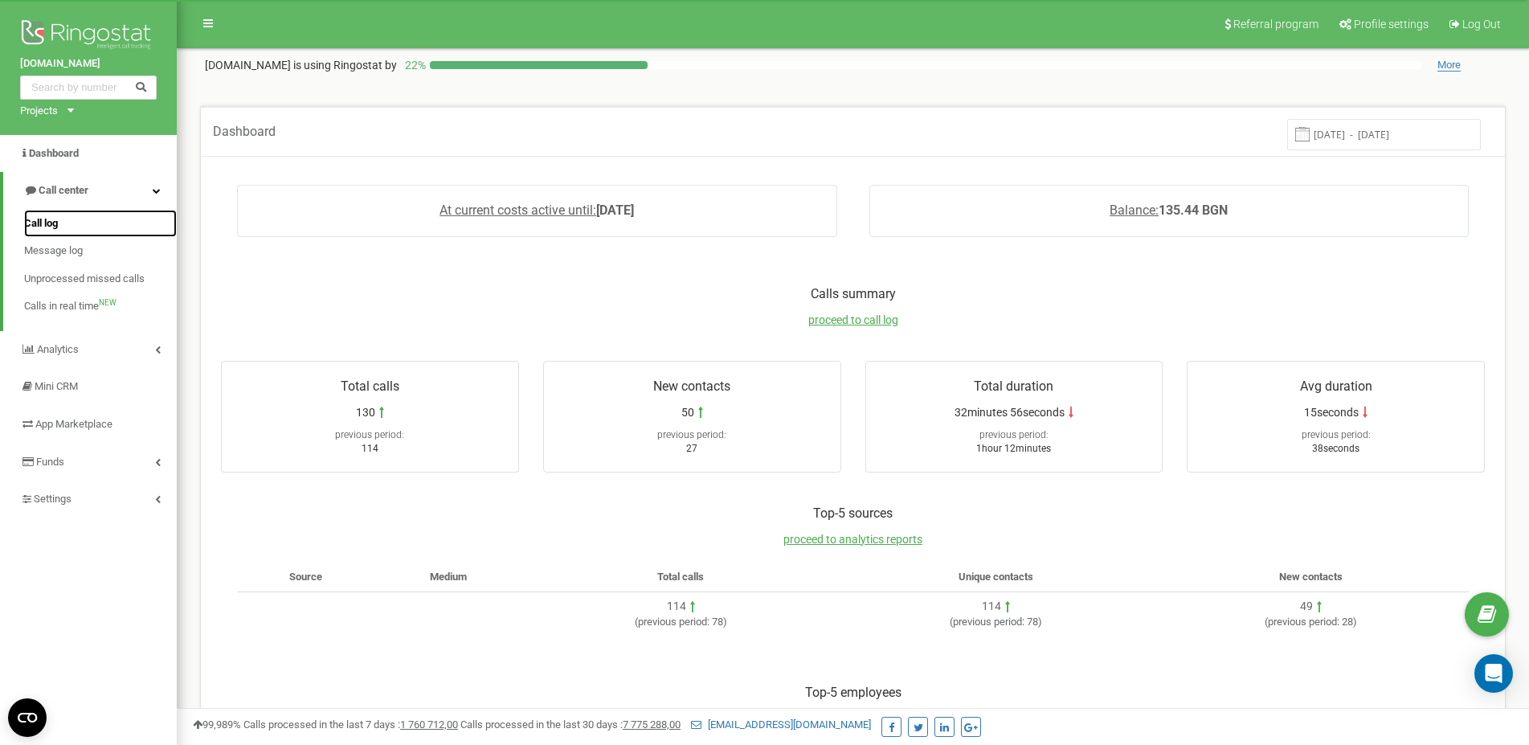
click at [53, 221] on span "Call log" at bounding box center [41, 223] width 34 height 15
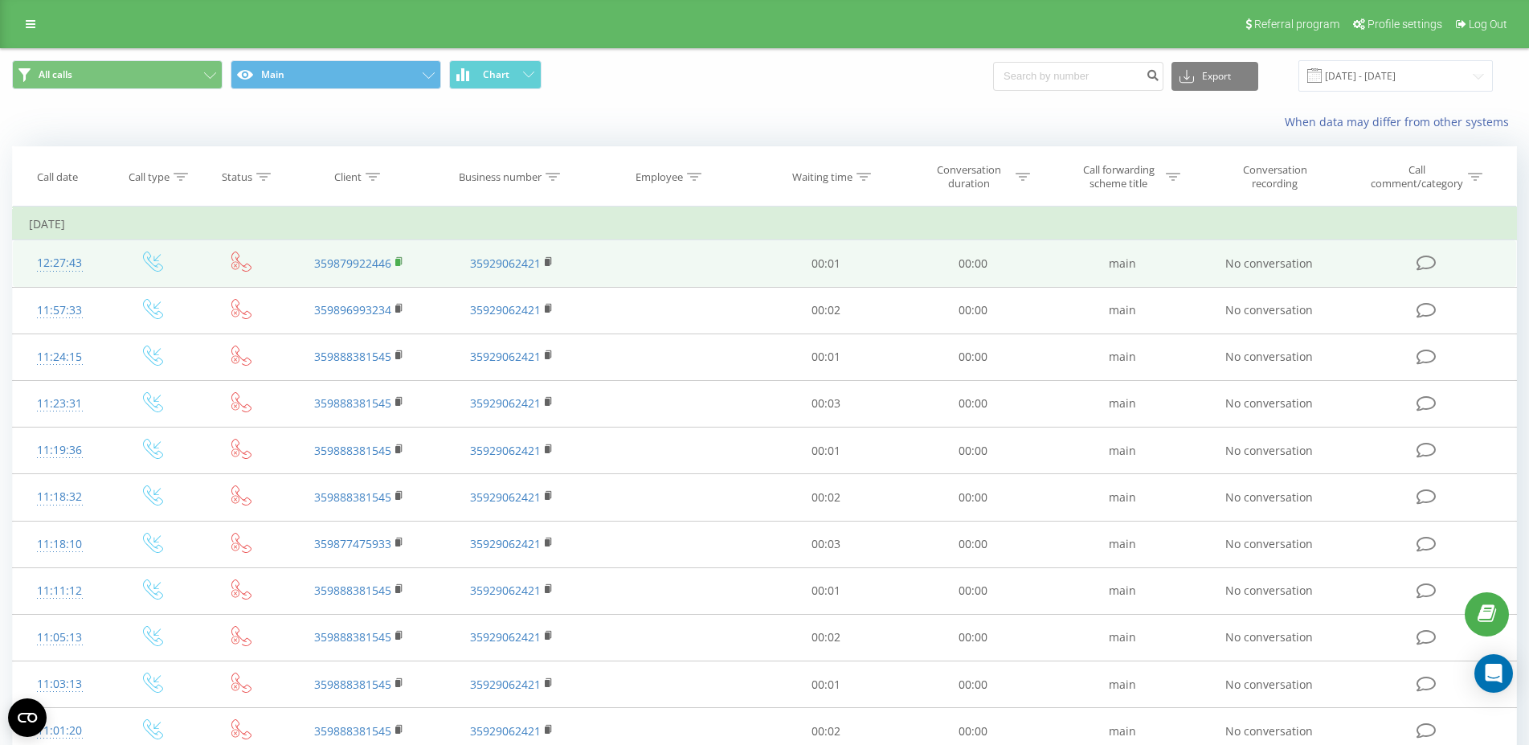
click at [398, 262] on rect at bounding box center [397, 262] width 5 height 7
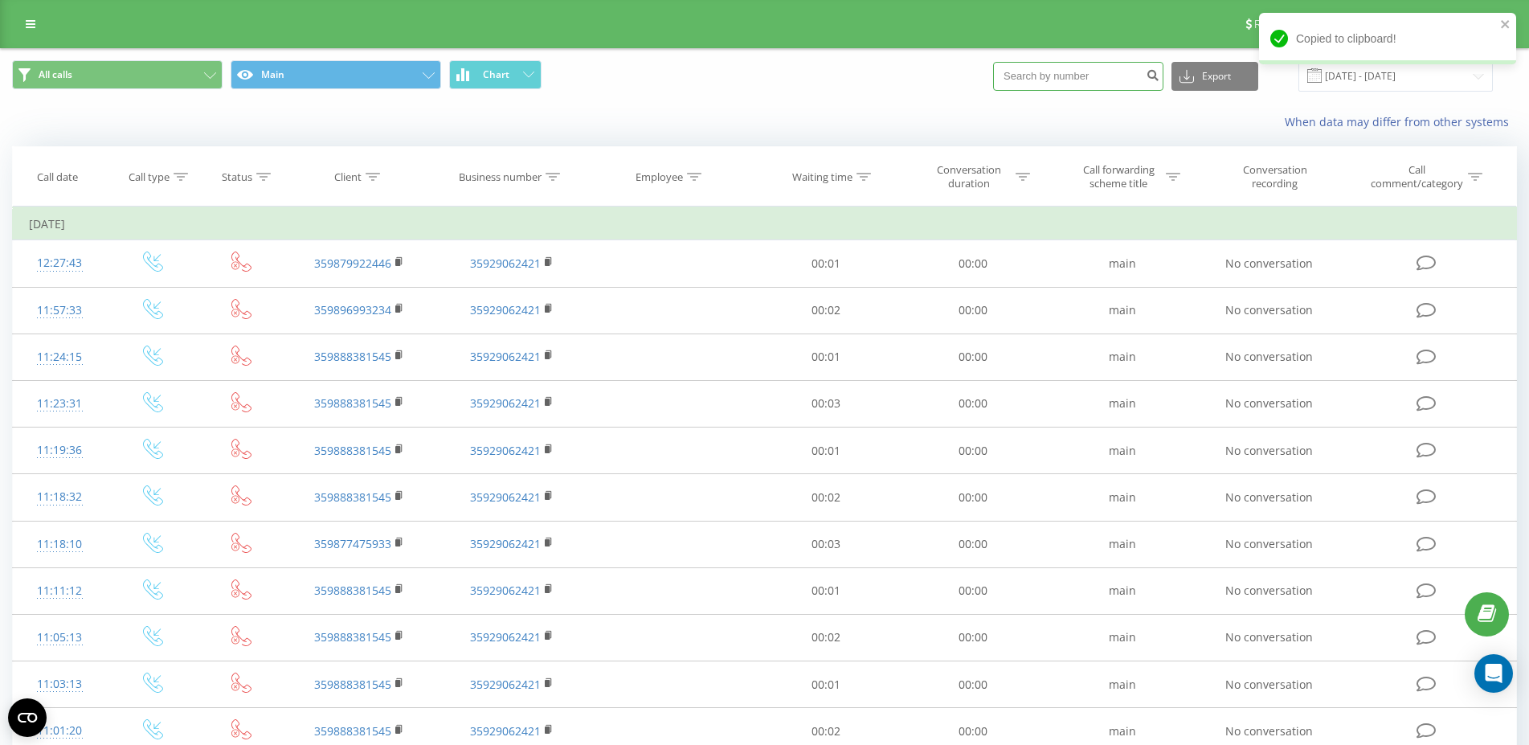
click at [1074, 78] on input at bounding box center [1078, 76] width 170 height 29
paste input "359888381545"
type input "359888381545"
click at [1159, 78] on icon "submit" at bounding box center [1153, 73] width 14 height 10
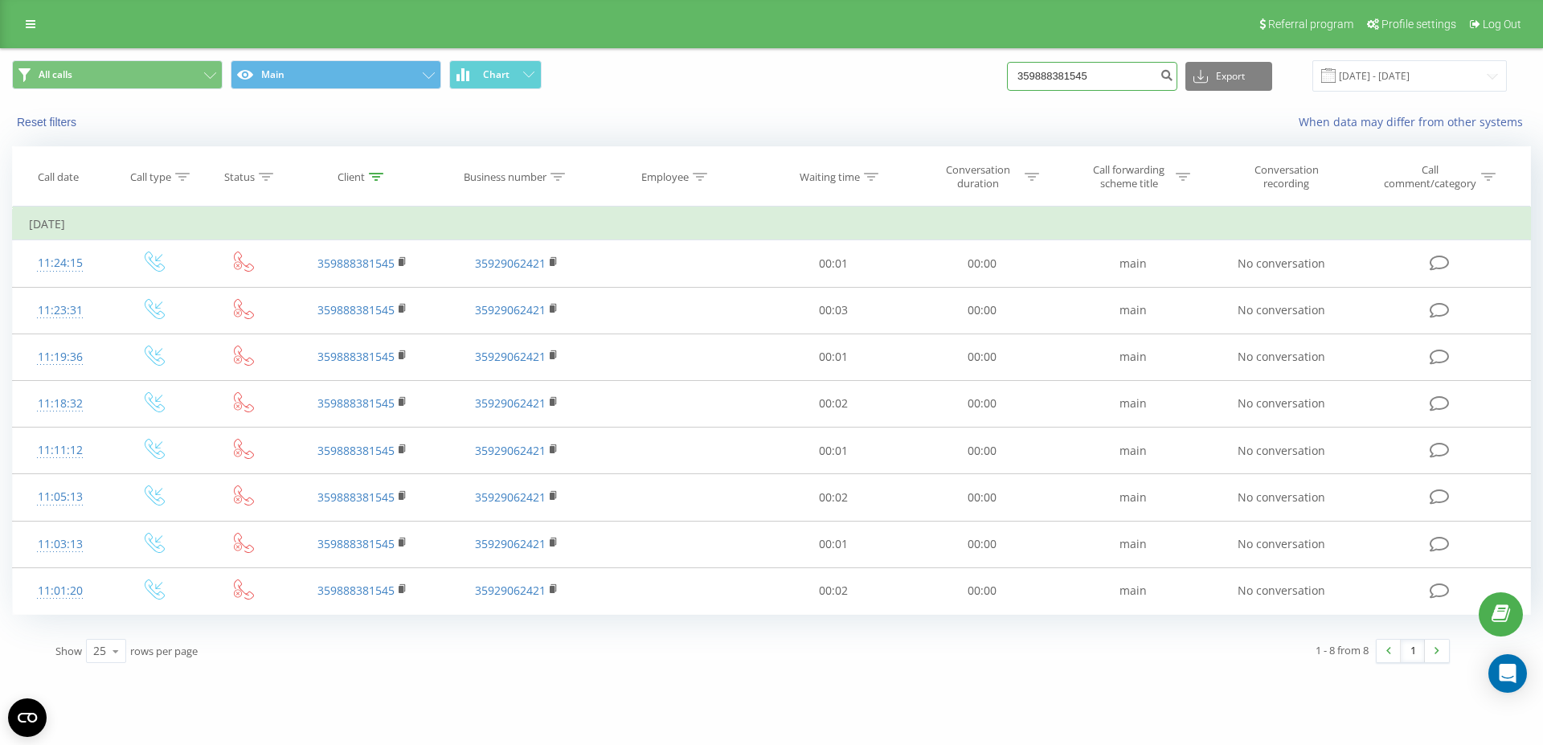
click at [1123, 72] on input "359888381545" at bounding box center [1092, 76] width 170 height 29
paste input "6019442"
type input "359886019442"
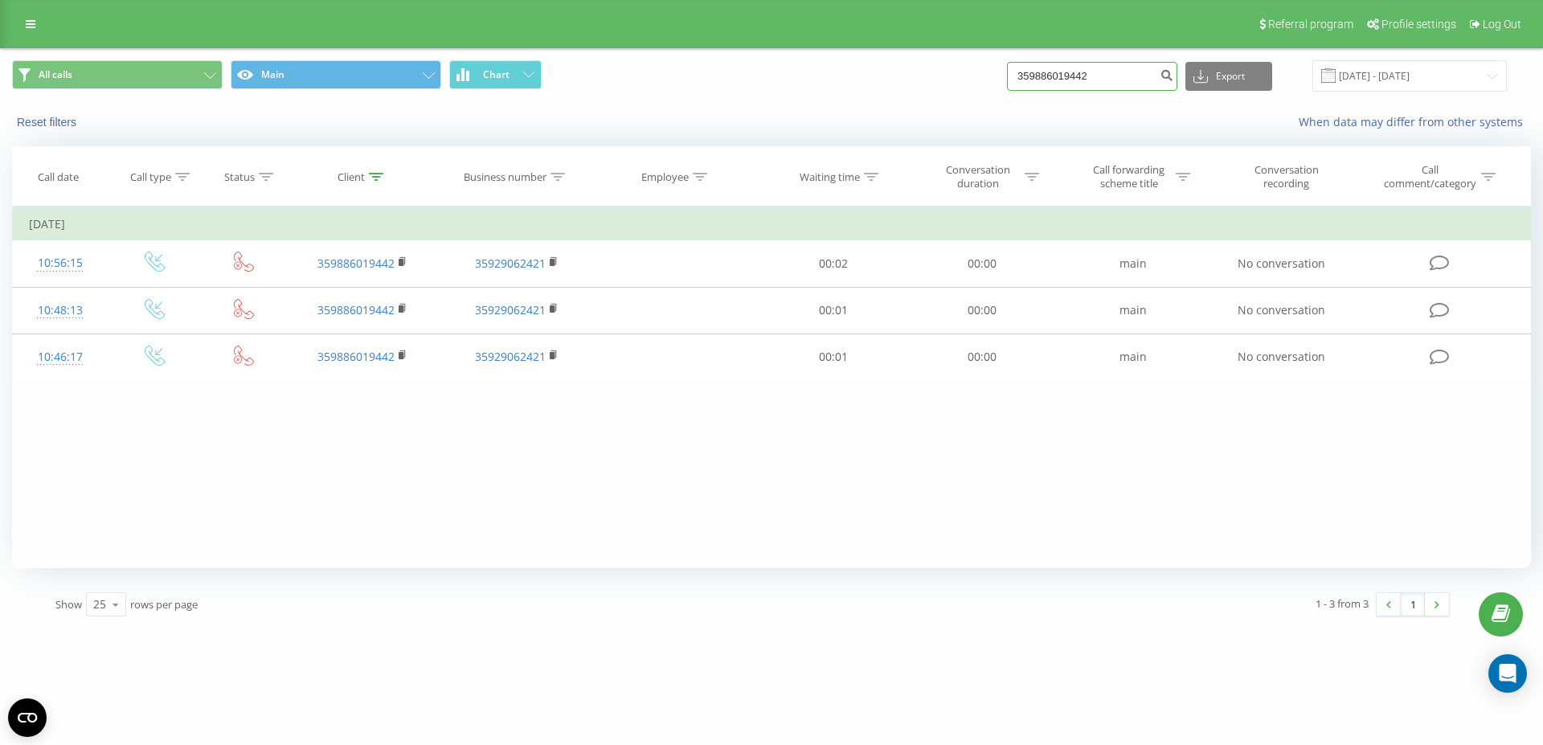
click at [1122, 76] on input "359886019442" at bounding box center [1092, 76] width 170 height 29
paste input "77322550"
type input "359877322550"
drag, startPoint x: 1125, startPoint y: 66, endPoint x: 1109, endPoint y: 55, distance: 19.6
click at [1112, 62] on input "359877322550" at bounding box center [1092, 76] width 170 height 29
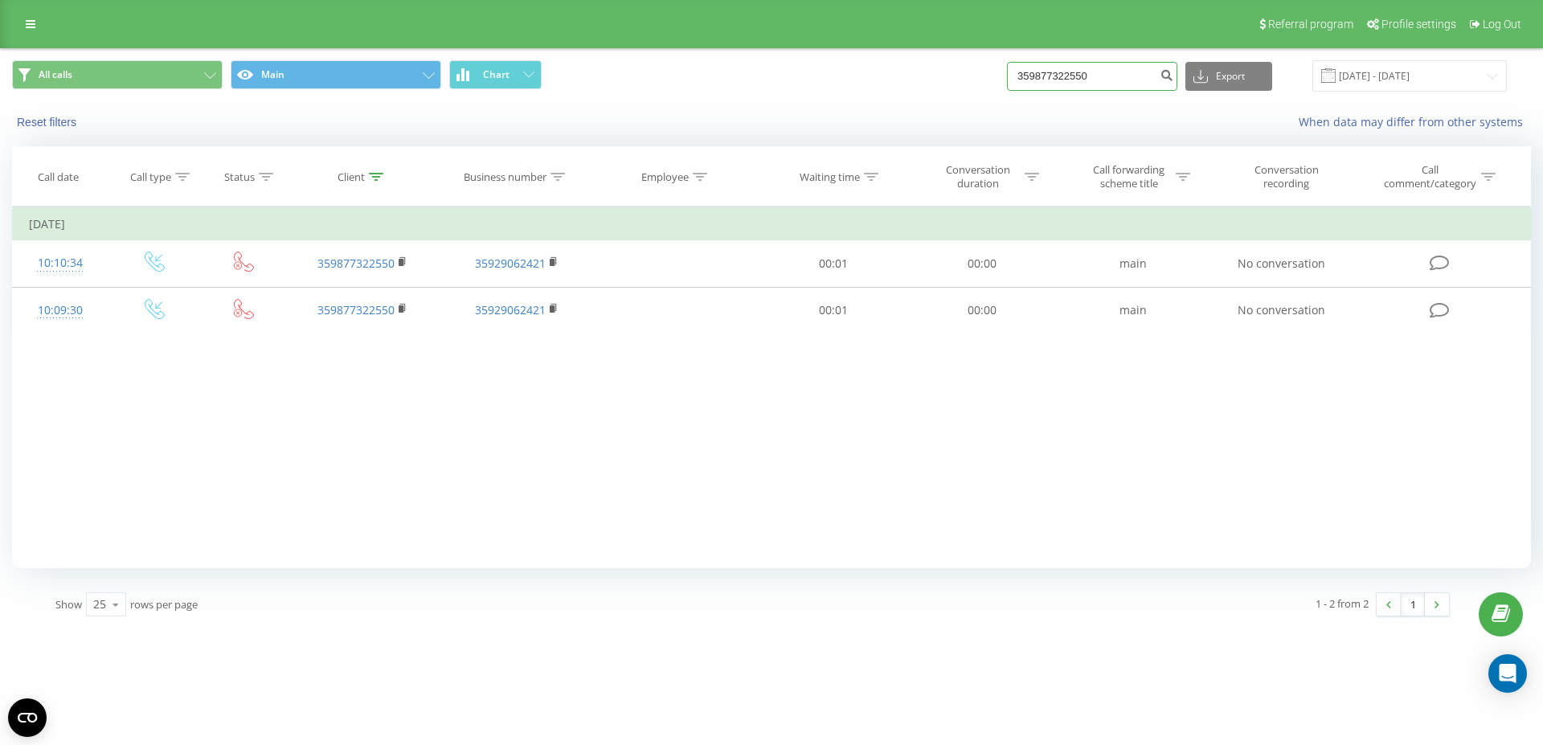
paste input "88764066"
type input "359888764066"
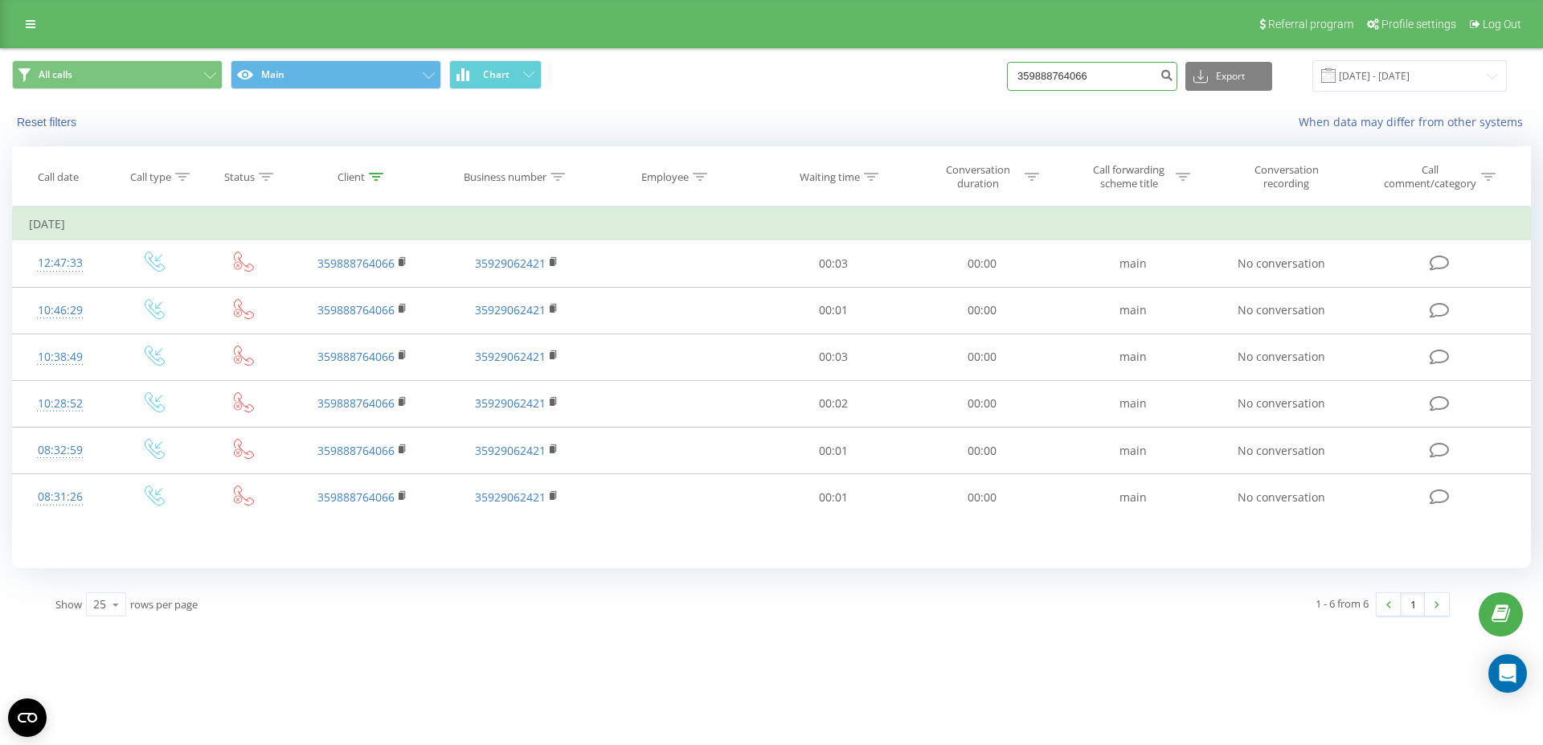
click at [1085, 84] on input "359888764066" at bounding box center [1092, 76] width 170 height 29
paste input "77475933"
type input "359877475933"
click at [1173, 78] on icon "submit" at bounding box center [1166, 73] width 14 height 10
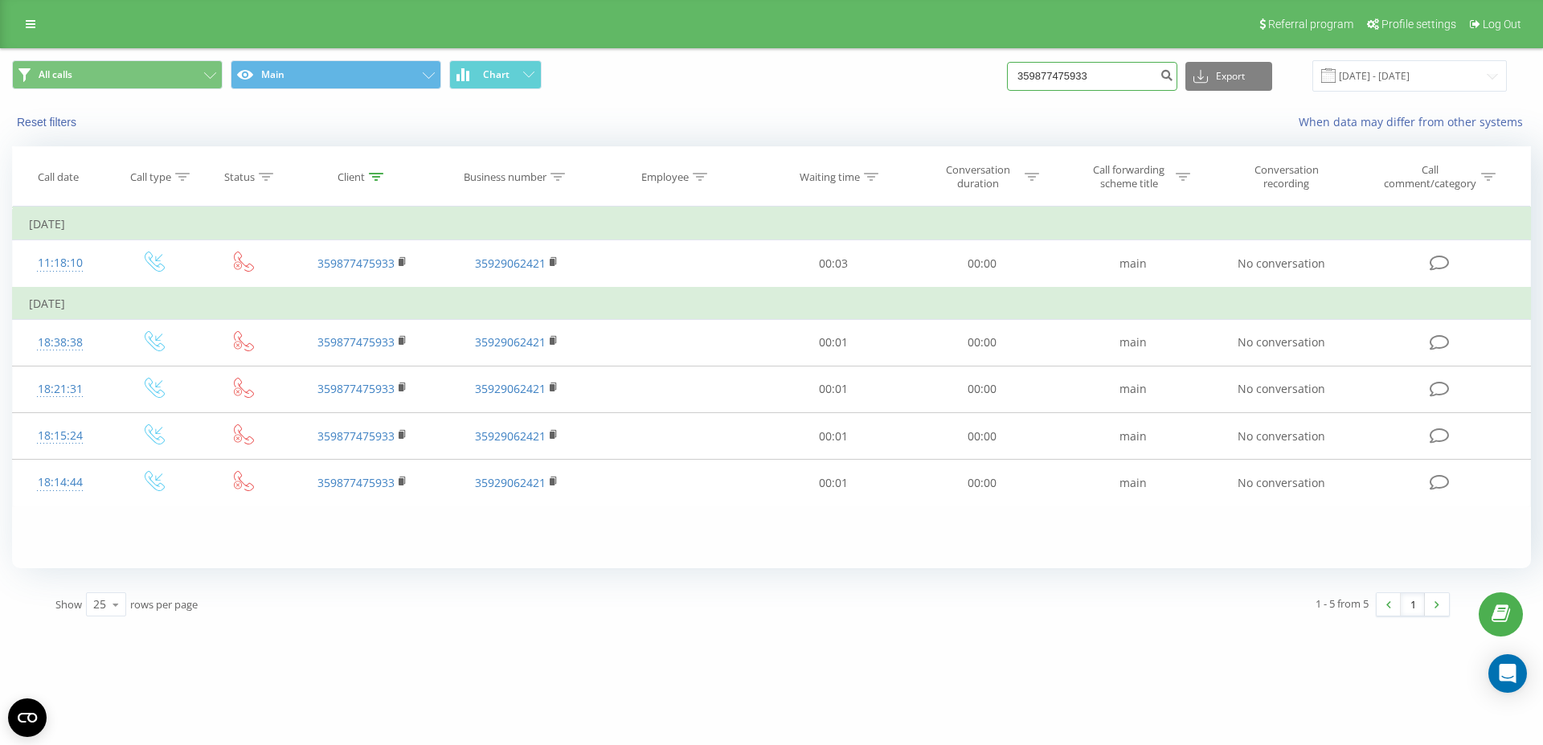
click at [1051, 72] on input "359877475933" at bounding box center [1092, 76] width 170 height 29
paste input "82457482"
type input "359882457482"
click at [1173, 72] on icon "submit" at bounding box center [1166, 73] width 14 height 10
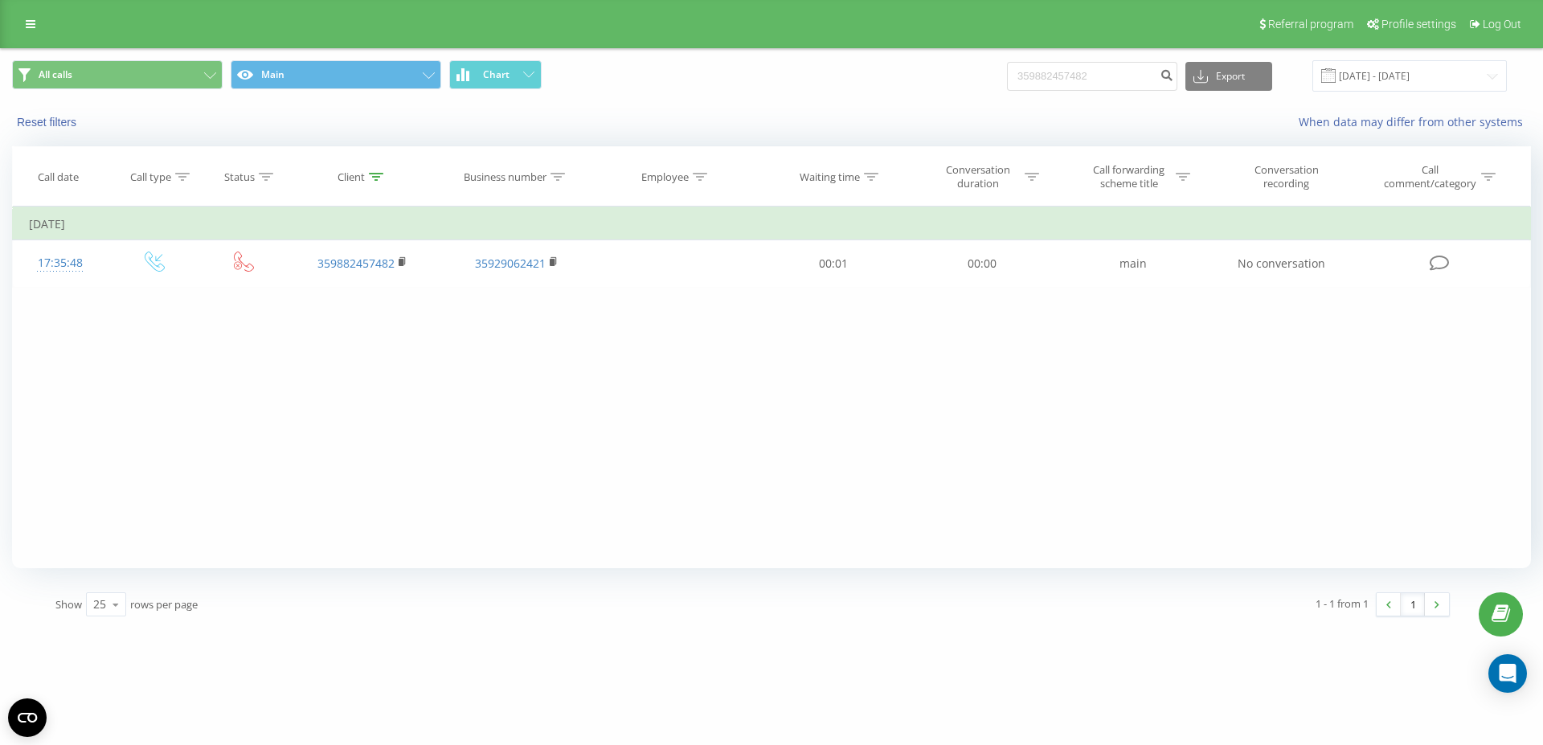
click at [383, 464] on div "Filter by condition Equal Enter value Cancel OK Filter by condition Equal Enter…" at bounding box center [771, 387] width 1519 height 362
click at [1106, 72] on input "359882457482" at bounding box center [1092, 76] width 170 height 29
paste input "79922446"
type input "359879922446"
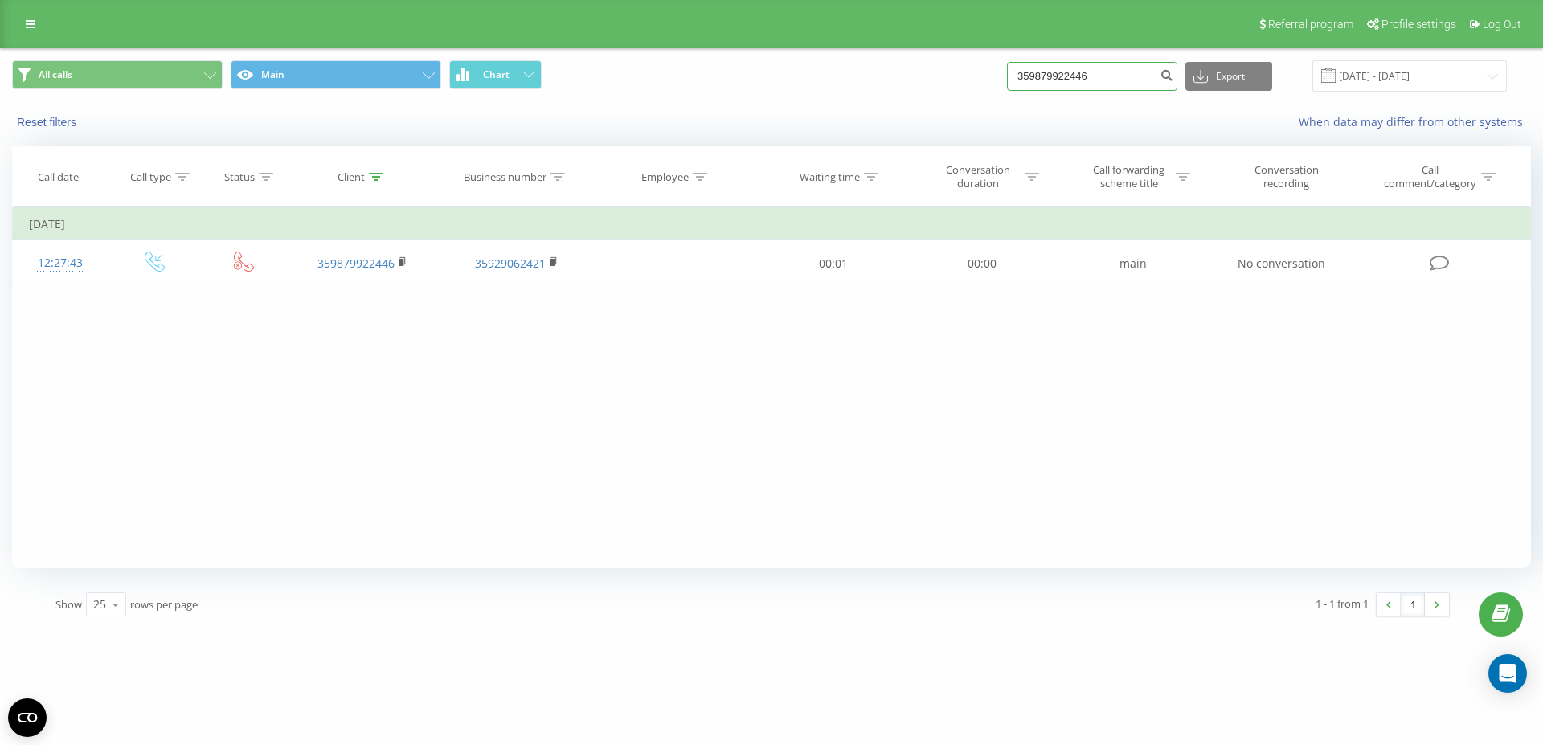
click at [1073, 81] on input "359879922446" at bounding box center [1092, 76] width 170 height 29
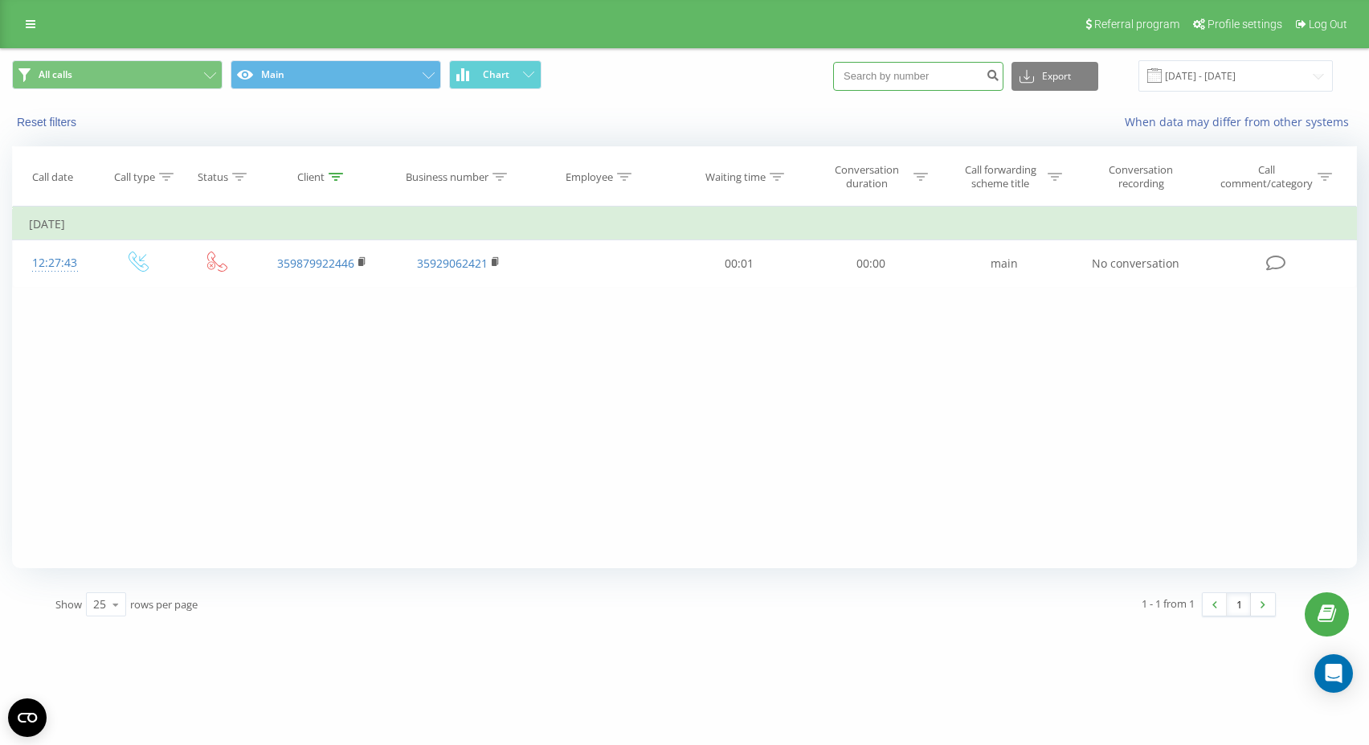
click at [943, 76] on input at bounding box center [918, 76] width 170 height 29
paste input "359896993234"
type input "359896993234"
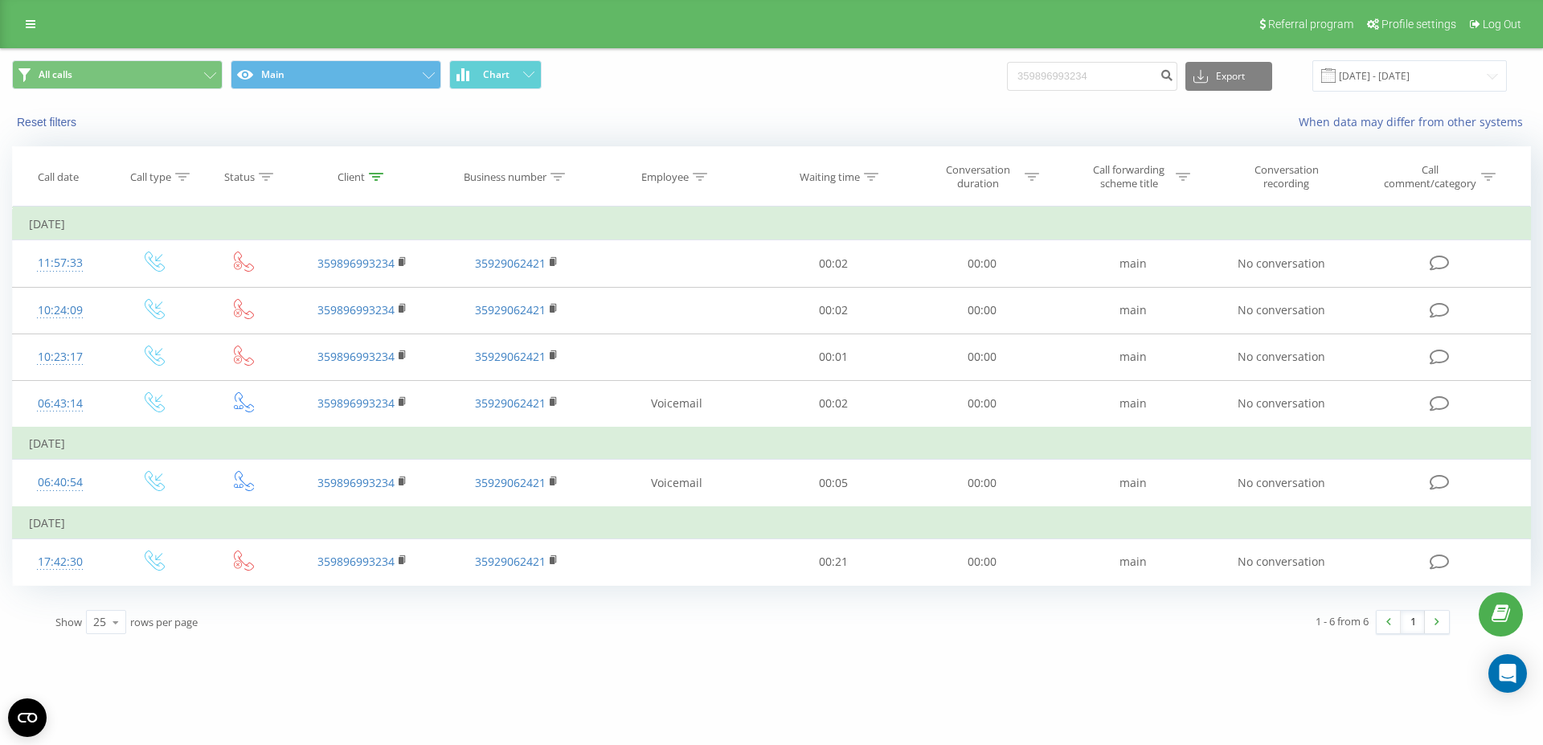
click at [407, 89] on span "All calls Main Chart" at bounding box center [385, 75] width 747 height 31
click at [1120, 68] on input "359896993234" at bounding box center [1092, 76] width 170 height 29
paste input "88381545"
type input "359888381545"
click at [1171, 77] on icon "submit" at bounding box center [1166, 73] width 14 height 10
